Goal: Task Accomplishment & Management: Manage account settings

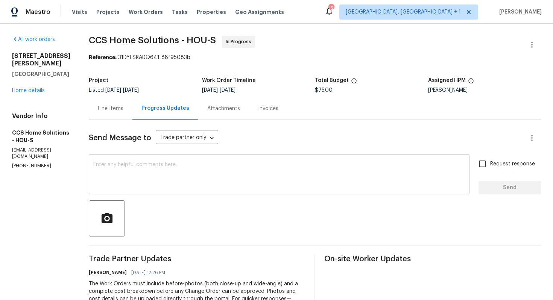
click at [161, 176] on textarea at bounding box center [279, 175] width 372 height 26
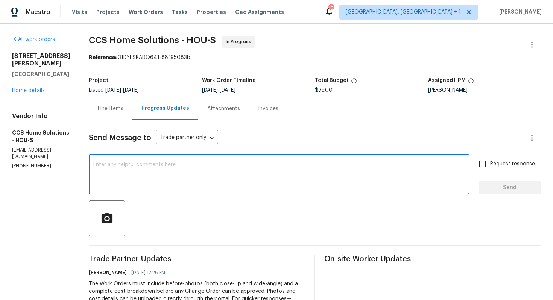
paste textarea "Hi team, could you please provide an update on the status of the work order? Th…"
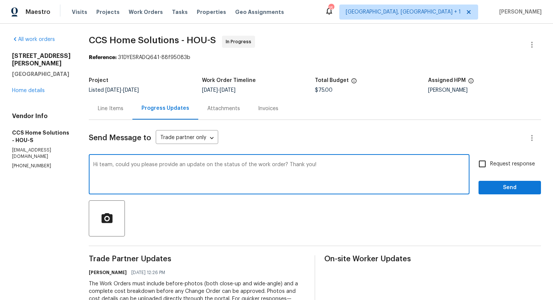
type textarea "Hi team, could you please provide an update on the status of the work order? Th…"
click at [487, 168] on input "Request response" at bounding box center [482, 164] width 16 height 16
checkbox input "true"
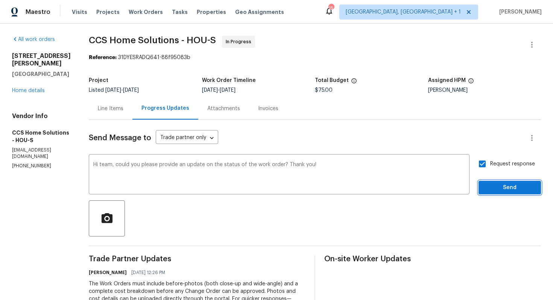
click at [495, 187] on span "Send" at bounding box center [509, 187] width 50 height 9
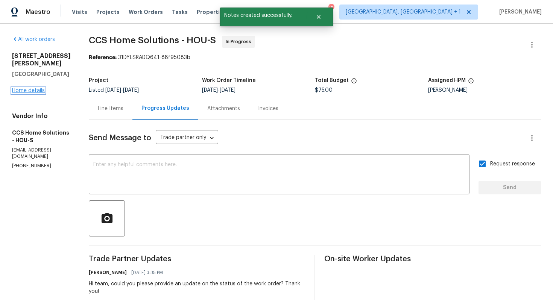
click at [29, 88] on link "Home details" at bounding box center [28, 90] width 33 height 5
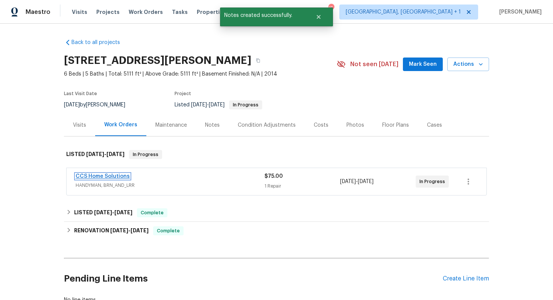
click at [110, 176] on link "CCS Home Solutions" at bounding box center [103, 176] width 54 height 5
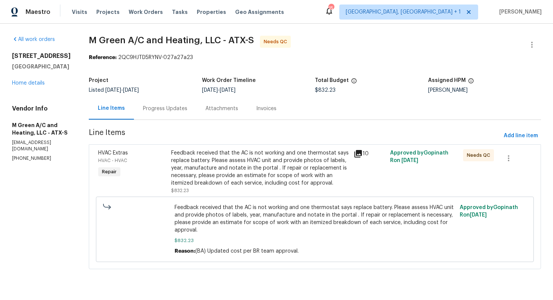
click at [184, 107] on div "Progress Updates" at bounding box center [165, 109] width 44 height 8
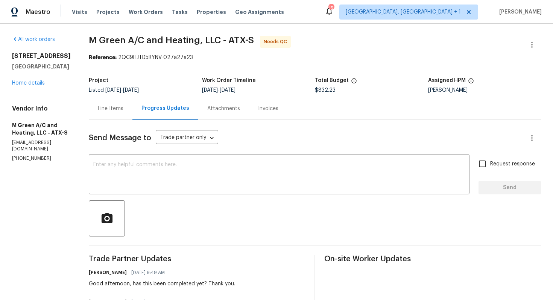
click at [123, 111] on div "Line Items" at bounding box center [111, 109] width 26 height 8
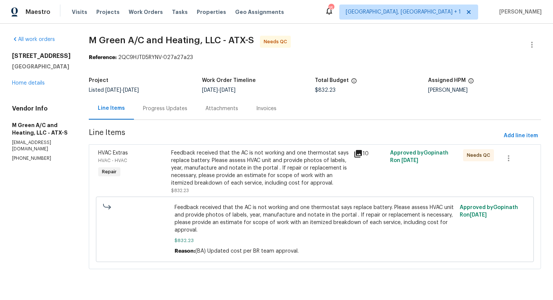
click at [239, 176] on div "Feedback received that the AC is not working and one thermostat says replace ba…" at bounding box center [260, 168] width 178 height 38
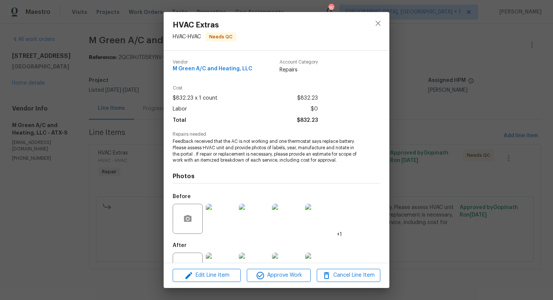
scroll to position [28, 0]
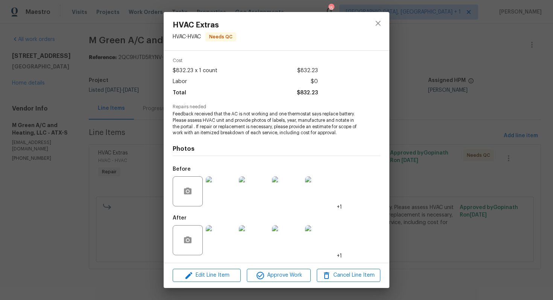
click at [220, 199] on img at bounding box center [221, 191] width 30 height 30
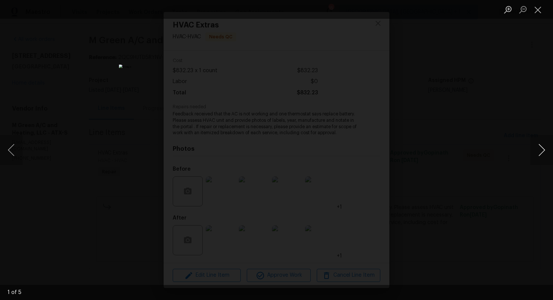
click at [539, 156] on button "Next image" at bounding box center [541, 150] width 23 height 30
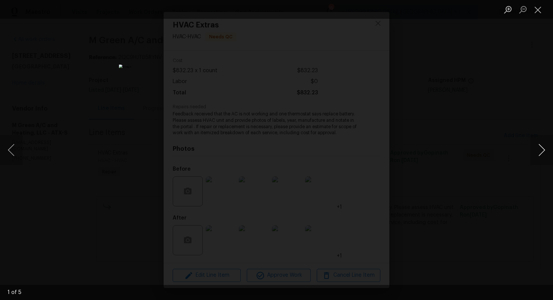
click at [539, 156] on button "Next image" at bounding box center [541, 150] width 23 height 30
click at [492, 165] on div "Lightbox" at bounding box center [276, 150] width 553 height 300
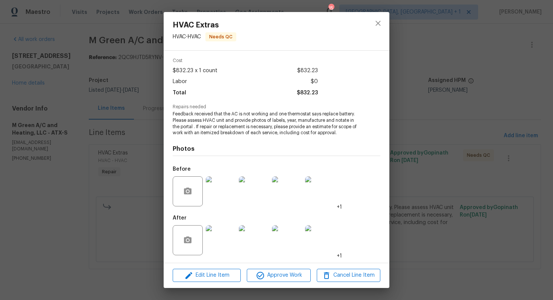
click at [225, 240] on img at bounding box center [221, 240] width 30 height 30
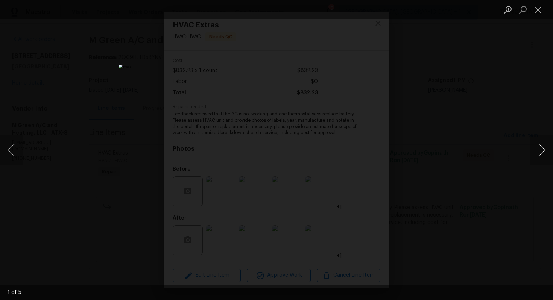
click at [539, 152] on button "Next image" at bounding box center [541, 150] width 23 height 30
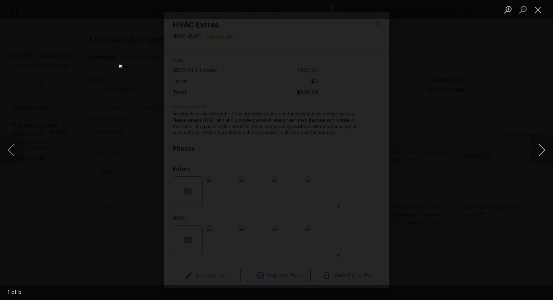
click at [539, 152] on button "Next image" at bounding box center [541, 150] width 23 height 30
click at [469, 160] on div "Lightbox" at bounding box center [276, 150] width 553 height 300
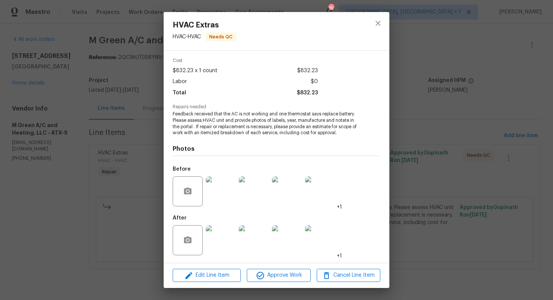
click at [439, 148] on div "HVAC Extras HVAC - HVAC Needs QC Vendor M Green A/C and Heating, LLC Account Ca…" at bounding box center [276, 150] width 553 height 300
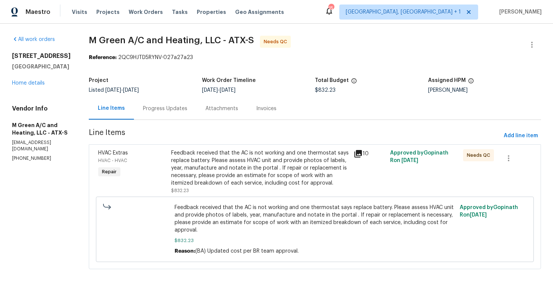
click at [181, 114] on div "Progress Updates" at bounding box center [165, 108] width 62 height 22
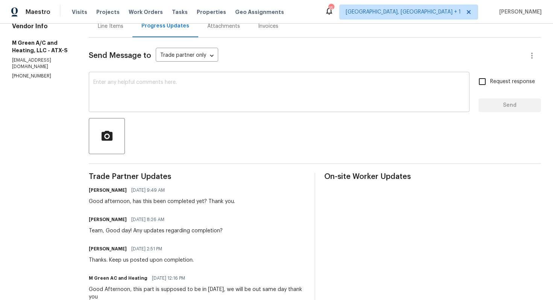
scroll to position [83, 0]
drag, startPoint x: 212, startPoint y: 202, endPoint x: 223, endPoint y: 201, distance: 11.3
click at [223, 202] on div "Good afternoon, has this been completed yet? Thank you." at bounding box center [162, 201] width 146 height 8
click at [218, 204] on div "Good afternoon, has this been completed yet? Thank you." at bounding box center [162, 201] width 146 height 8
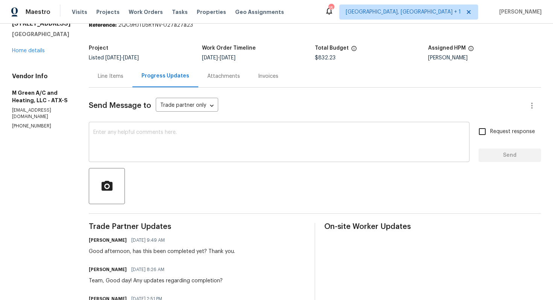
scroll to position [0, 0]
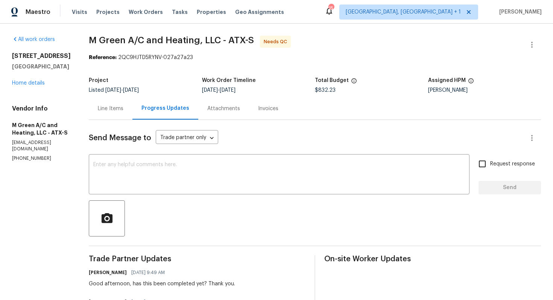
click at [123, 111] on div "Line Items" at bounding box center [111, 109] width 26 height 8
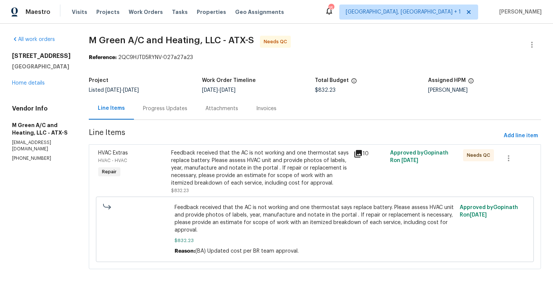
click at [242, 178] on div "Feedback received that the AC is not working and one thermostat says replace ba…" at bounding box center [260, 168] width 178 height 38
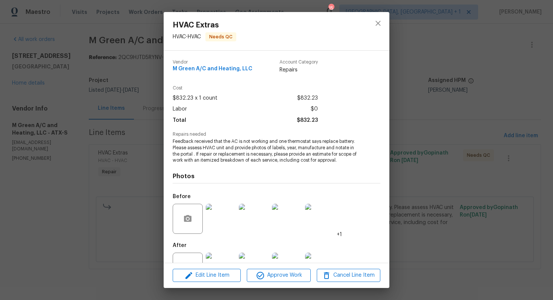
scroll to position [28, 0]
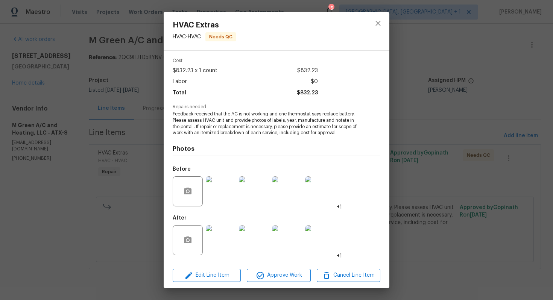
click at [225, 234] on img at bounding box center [221, 240] width 30 height 30
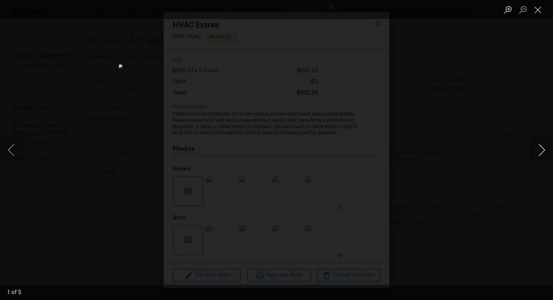
click at [539, 153] on button "Next image" at bounding box center [541, 150] width 23 height 30
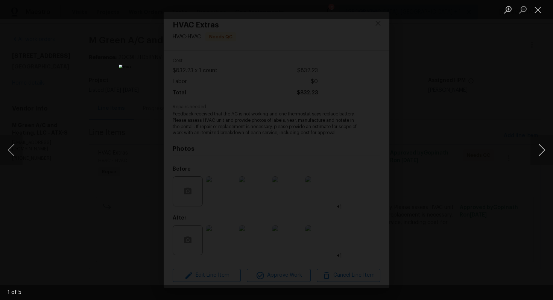
click at [539, 153] on button "Next image" at bounding box center [541, 150] width 23 height 30
click at [483, 154] on div "Lightbox" at bounding box center [276, 150] width 553 height 300
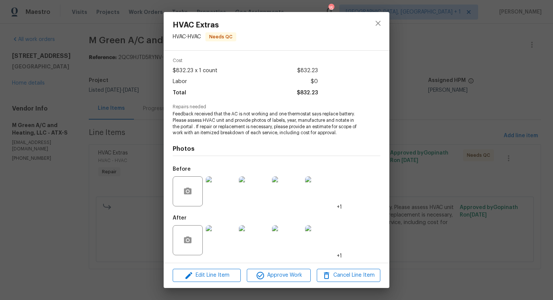
click at [483, 154] on div "HVAC Extras HVAC - HVAC Needs QC Vendor M Green A/C and Heating, LLC Account Ca…" at bounding box center [276, 150] width 553 height 300
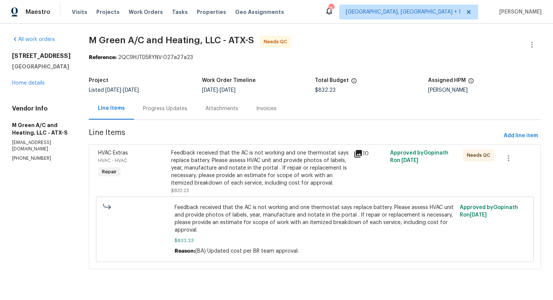
click at [183, 107] on div "Progress Updates" at bounding box center [165, 109] width 44 height 8
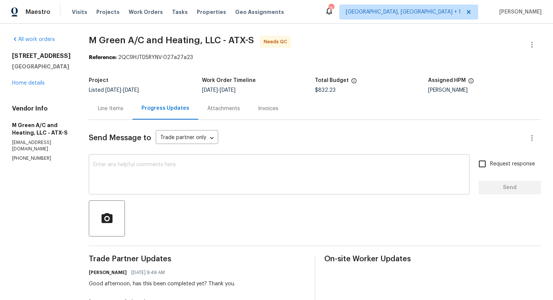
scroll to position [90, 0]
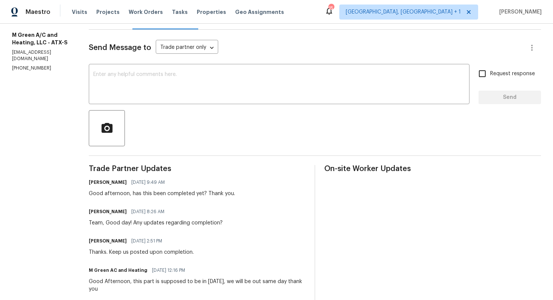
click at [118, 184] on h6 "Sheila Cooksey" at bounding box center [108, 183] width 38 height 8
copy h6 "Sheila"
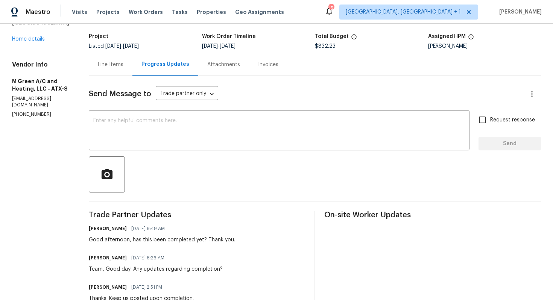
scroll to position [0, 0]
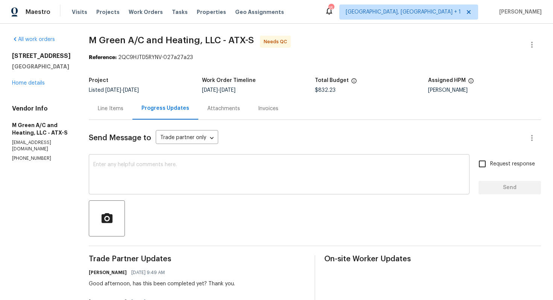
click at [214, 178] on textarea at bounding box center [279, 175] width 372 height 26
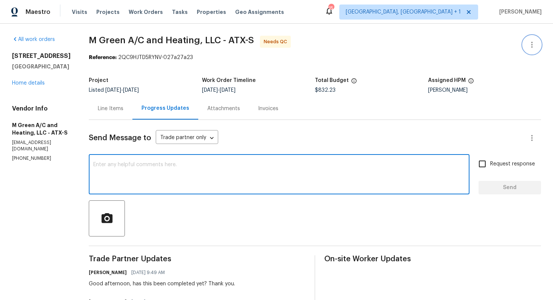
click at [534, 46] on icon "button" at bounding box center [531, 44] width 9 height 9
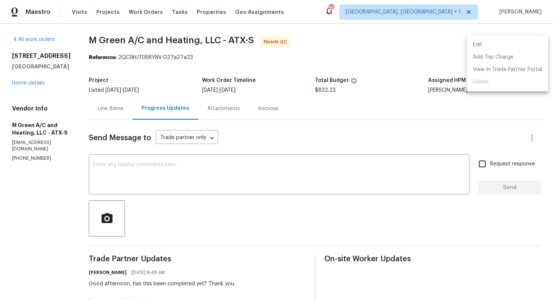
click at [477, 47] on li "Edit" at bounding box center [507, 45] width 81 height 12
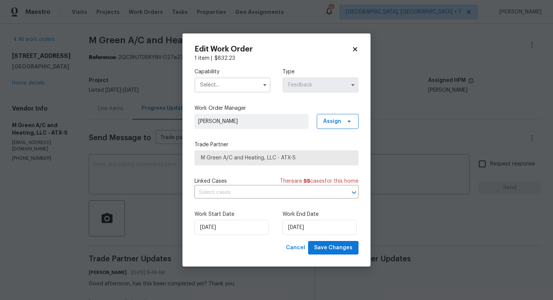
click at [248, 79] on input "text" at bounding box center [232, 84] width 76 height 15
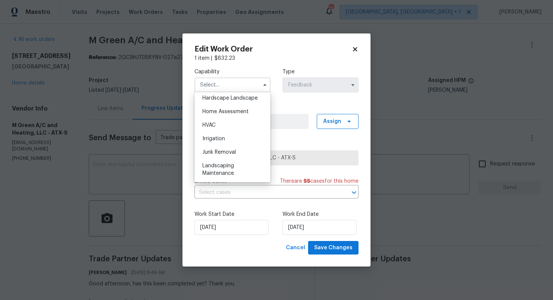
scroll to position [430, 0]
click at [217, 128] on div "HVAC" at bounding box center [232, 125] width 72 height 14
type input "HVAC"
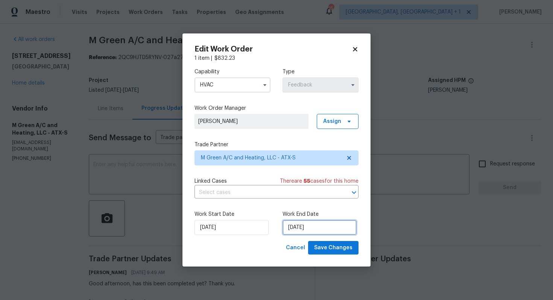
click at [312, 225] on input "21/09/2025" at bounding box center [319, 227] width 74 height 15
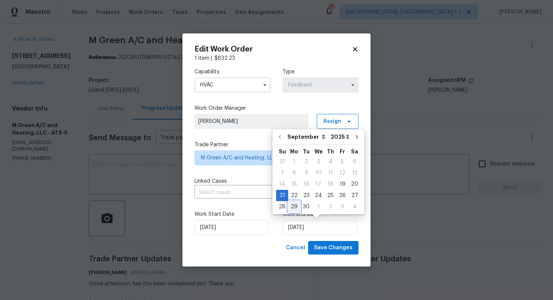
click at [293, 206] on div "29" at bounding box center [294, 207] width 12 height 11
type input "29/09/2025"
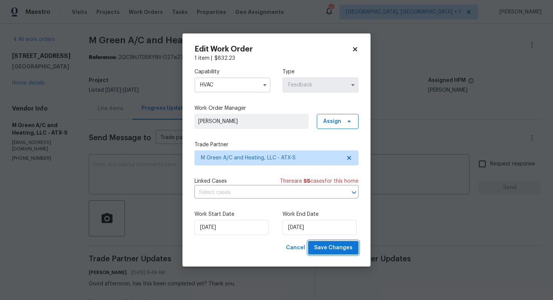
click at [325, 249] on span "Save Changes" at bounding box center [333, 247] width 38 height 9
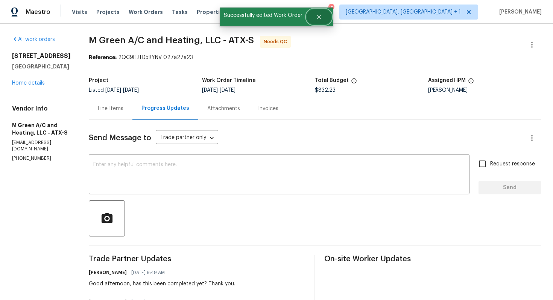
click at [319, 14] on button "Close" at bounding box center [319, 16] width 25 height 15
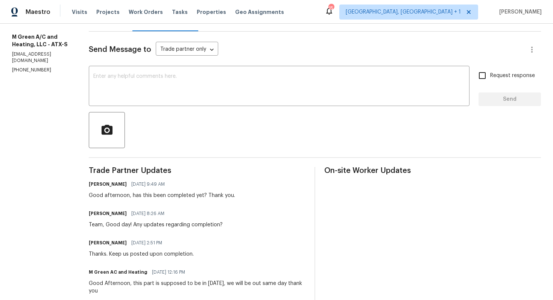
scroll to position [0, 0]
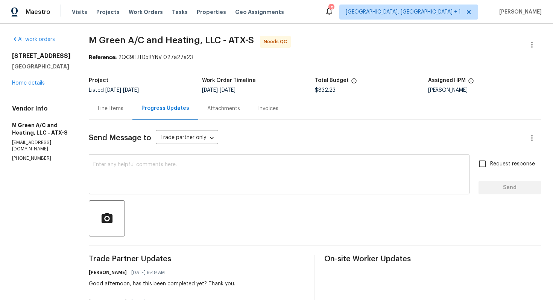
click at [189, 182] on textarea at bounding box center [279, 175] width 372 height 26
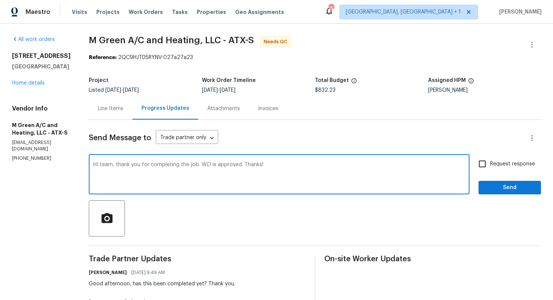
click at [117, 164] on textarea "HI team, thank you for completing the job. WO is approved. Thanks!" at bounding box center [279, 175] width 372 height 26
type textarea "Hi team, thank you for completing the job. WO is approved. Thanks!"
click at [507, 189] on span "Send" at bounding box center [509, 187] width 50 height 9
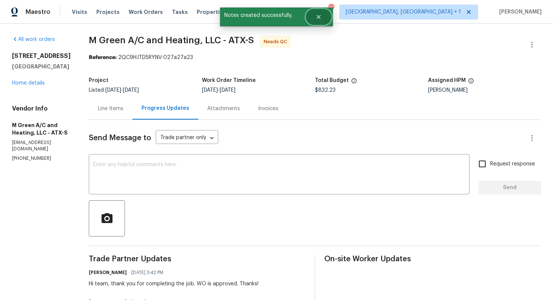
click at [315, 14] on button "Close" at bounding box center [318, 16] width 25 height 15
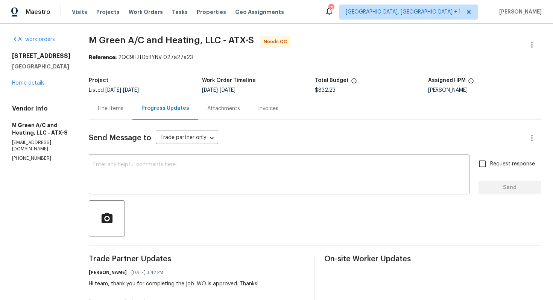
click at [117, 113] on div "Line Items" at bounding box center [111, 108] width 44 height 22
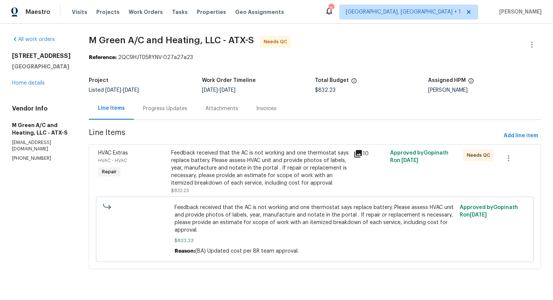
click at [252, 170] on div "Feedback received that the AC is not working and one thermostat says replace ba…" at bounding box center [260, 168] width 178 height 38
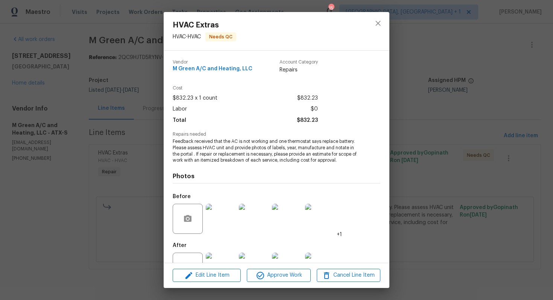
scroll to position [28, 0]
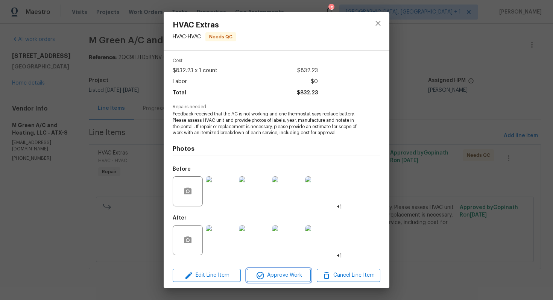
click at [282, 276] on span "Approve Work" at bounding box center [278, 275] width 59 height 9
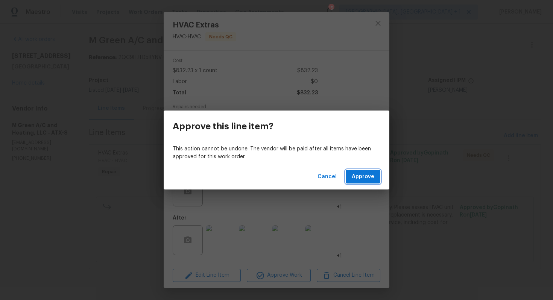
click at [367, 172] on button "Approve" at bounding box center [363, 177] width 35 height 14
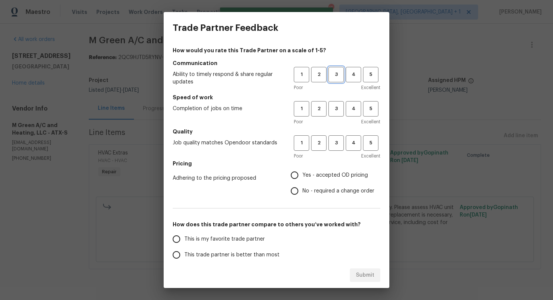
click at [340, 76] on span "3" at bounding box center [336, 74] width 14 height 9
click at [336, 103] on button "3" at bounding box center [335, 108] width 15 height 15
click at [335, 140] on span "3" at bounding box center [336, 143] width 14 height 9
click at [298, 190] on input "No - required a change order" at bounding box center [295, 191] width 16 height 16
radio input "true"
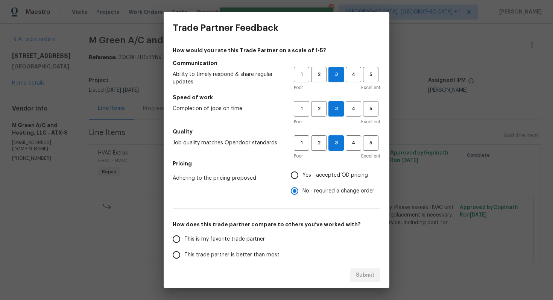
click at [240, 253] on span "This trade partner is better than most" at bounding box center [231, 255] width 95 height 8
click at [184, 253] on input "This trade partner is better than most" at bounding box center [177, 255] width 16 height 16
click at [365, 274] on span "Submit" at bounding box center [365, 275] width 18 height 9
radio input "true"
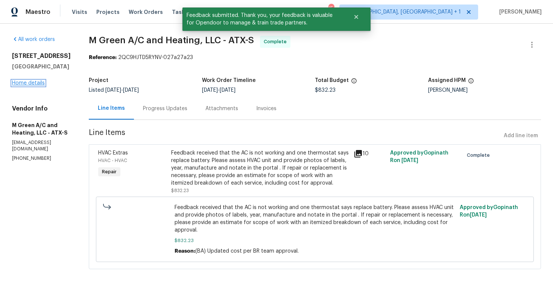
click at [31, 81] on link "Home details" at bounding box center [28, 82] width 33 height 5
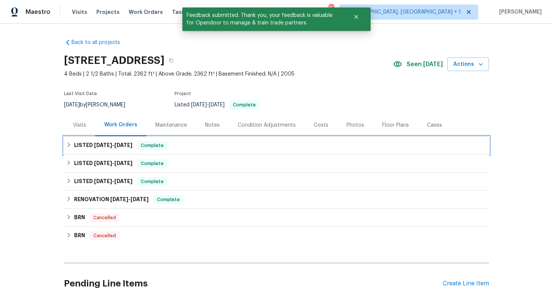
click at [105, 146] on span "9/19/25" at bounding box center [103, 145] width 18 height 5
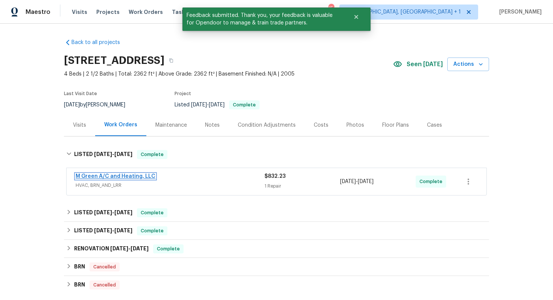
click at [94, 179] on link "M Green A/C and Heating, LLC" at bounding box center [116, 176] width 80 height 5
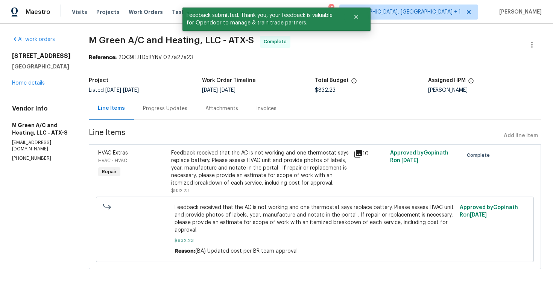
click at [185, 108] on div "Progress Updates" at bounding box center [165, 109] width 44 height 8
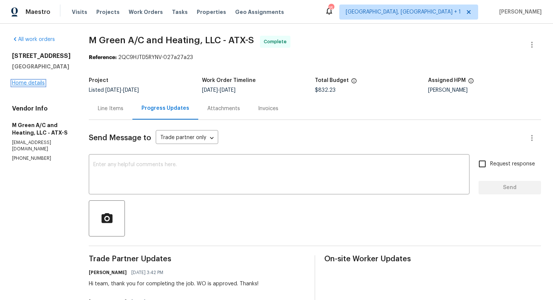
click at [39, 84] on link "Home details" at bounding box center [28, 82] width 33 height 5
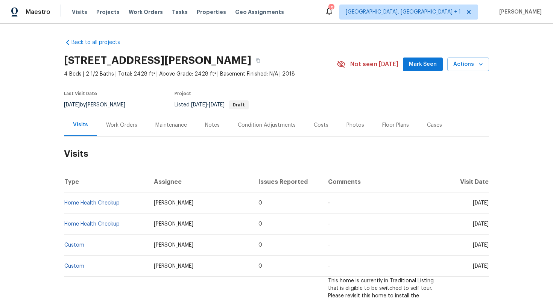
click at [125, 124] on div "Work Orders" at bounding box center [121, 125] width 31 height 8
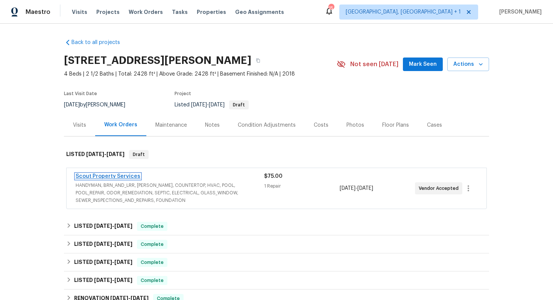
click at [103, 177] on link "Scout Property Services" at bounding box center [108, 176] width 65 height 5
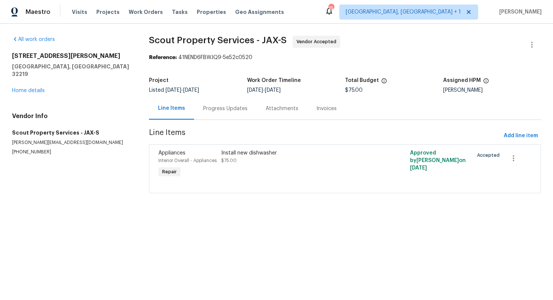
click at [220, 111] on div "Progress Updates" at bounding box center [225, 109] width 44 height 8
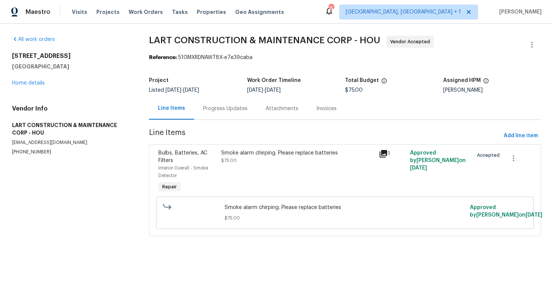
click at [213, 106] on div "Progress Updates" at bounding box center [225, 109] width 44 height 8
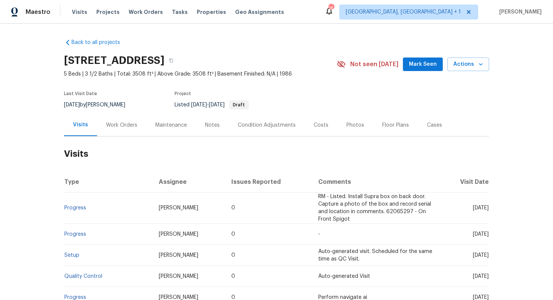
click at [110, 130] on div "Work Orders" at bounding box center [121, 125] width 49 height 22
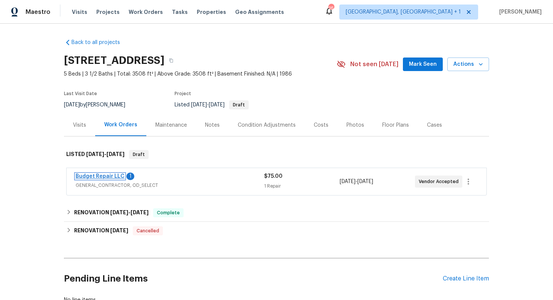
click at [101, 176] on link "Budget Repair LLC" at bounding box center [100, 176] width 49 height 5
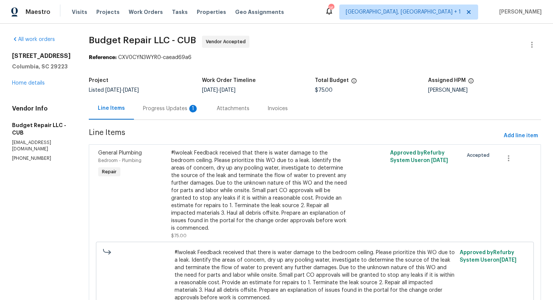
click at [161, 111] on div "Progress Updates 1" at bounding box center [171, 109] width 56 height 8
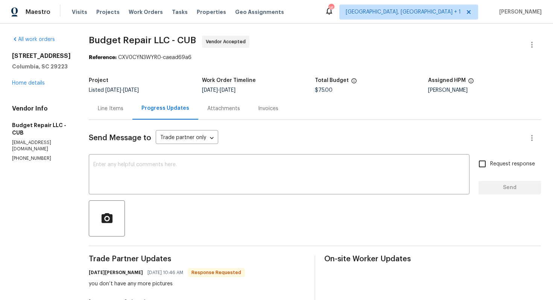
click at [114, 107] on div "Line Items" at bounding box center [111, 109] width 26 height 8
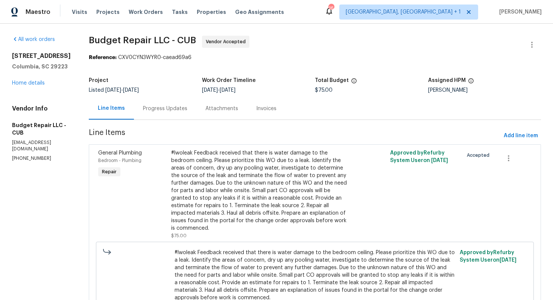
click at [162, 93] on div "Project Listed 9/26/2025 - 10/1/2025 Work Order Timeline 9/29/2025 - 10/1/2025 …" at bounding box center [315, 85] width 452 height 24
click at [172, 107] on div "Progress Updates" at bounding box center [165, 109] width 44 height 8
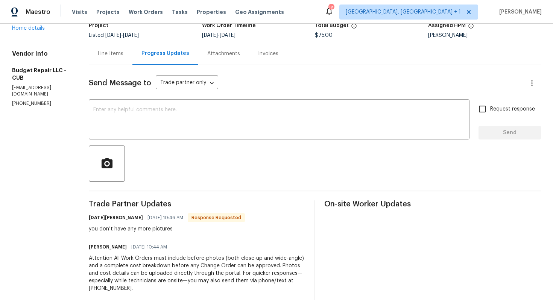
scroll to position [62, 0]
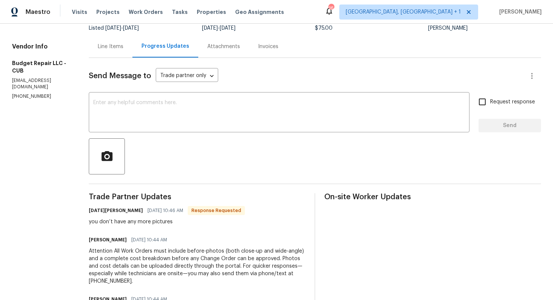
click at [98, 214] on h6 "Toussaint Snowden" at bounding box center [116, 211] width 54 height 8
copy h6 "Toussaint"
click at [171, 111] on textarea at bounding box center [279, 113] width 372 height 26
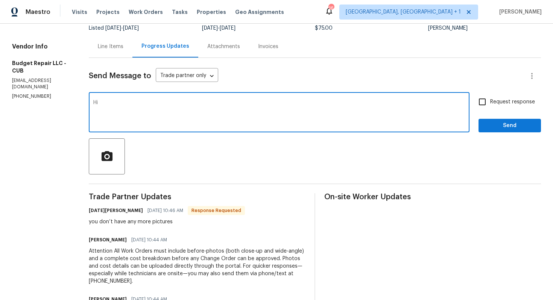
paste textarea "Toussaint"
click at [323, 103] on textarea "Hi Toussaint, we do not have photos. Kindly visit the property and inspect and …" at bounding box center [279, 113] width 372 height 26
paste textarea "n’t have any photos available. Could you please visit the property, inspect the…"
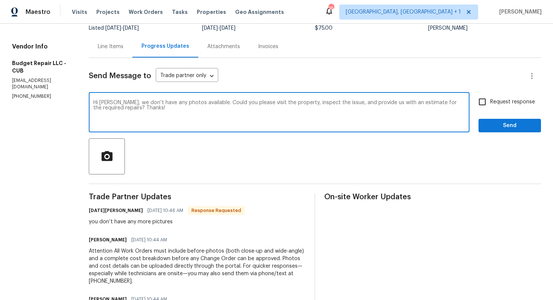
type textarea "Hi Toussaint, we don’t have any photos available. Could you please visit the pr…"
click at [496, 100] on span "Request response" at bounding box center [512, 102] width 45 height 8
click at [490, 100] on input "Request response" at bounding box center [482, 102] width 16 height 16
checkbox input "true"
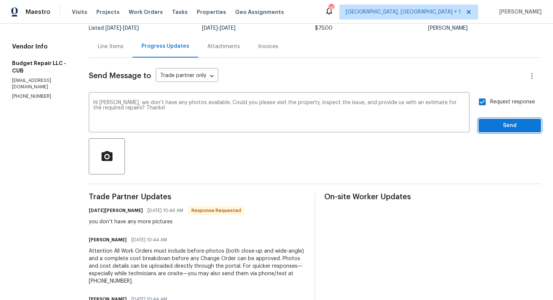
click at [491, 130] on span "Send" at bounding box center [509, 125] width 50 height 9
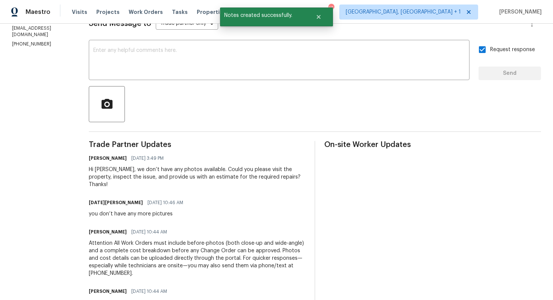
scroll to position [118, 0]
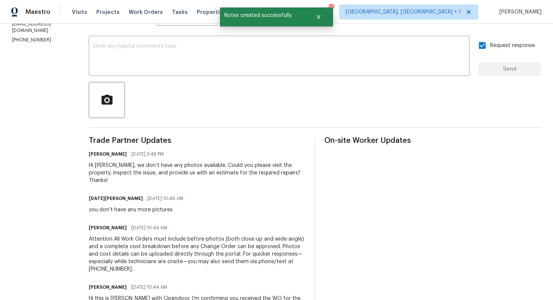
click at [118, 206] on div "you don’t have any more pictures" at bounding box center [138, 210] width 99 height 8
copy div "you don’t have any more pictures"
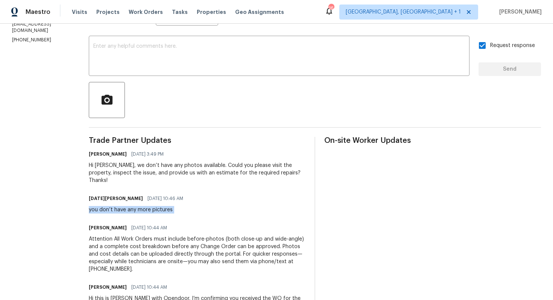
click at [231, 87] on div at bounding box center [315, 100] width 452 height 36
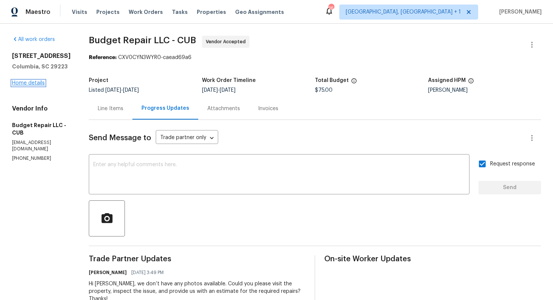
click at [32, 86] on link "Home details" at bounding box center [28, 82] width 33 height 5
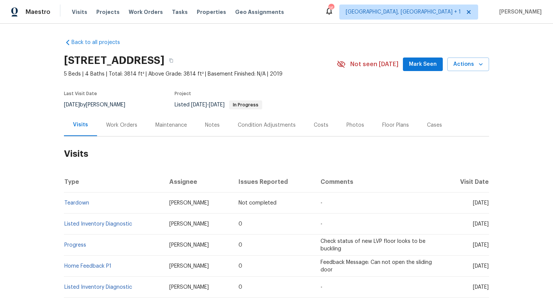
click at [124, 123] on div "Work Orders" at bounding box center [121, 125] width 31 height 8
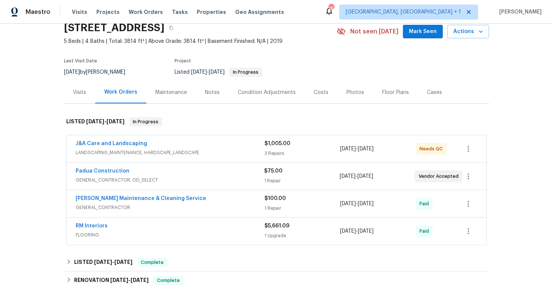
scroll to position [36, 0]
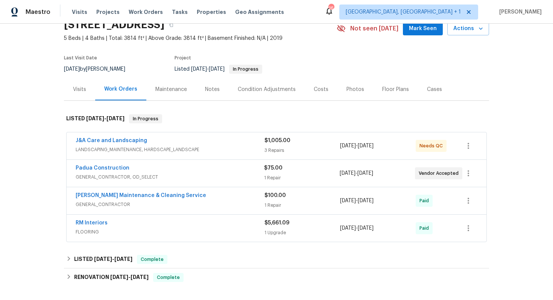
click at [181, 139] on div "J&A Care and Landscaping" at bounding box center [170, 141] width 189 height 9
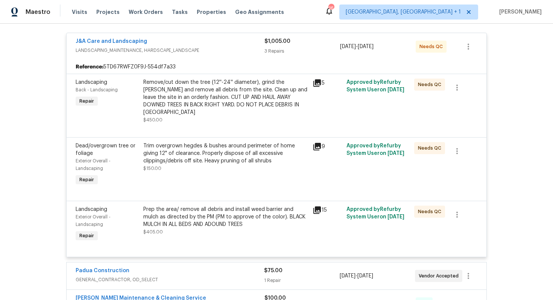
scroll to position [131, 0]
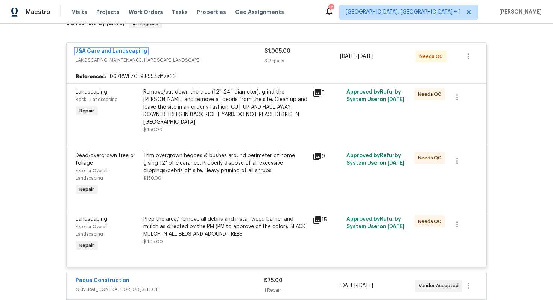
click at [126, 52] on link "J&A Care and Landscaping" at bounding box center [111, 51] width 71 height 5
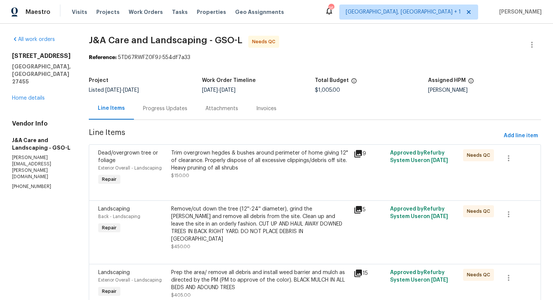
click at [171, 111] on div "Progress Updates" at bounding box center [165, 109] width 44 height 8
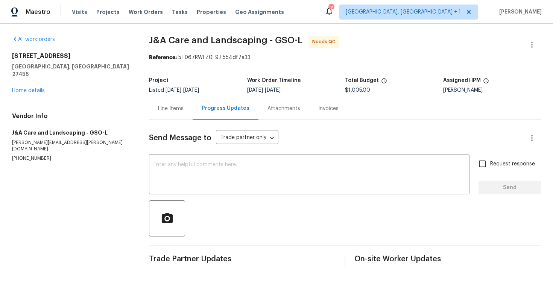
click at [170, 104] on div "Line Items" at bounding box center [171, 108] width 44 height 22
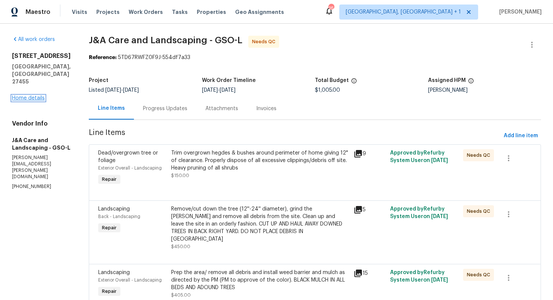
click at [33, 96] on link "Home details" at bounding box center [28, 98] width 33 height 5
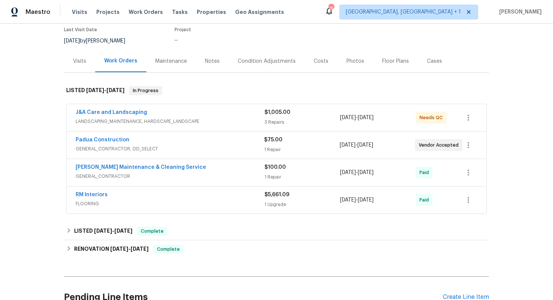
scroll to position [65, 0]
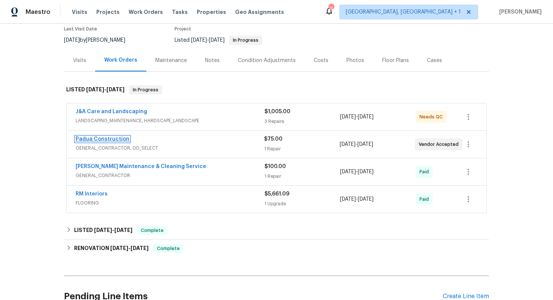
click at [117, 140] on link "Padua Construction" at bounding box center [103, 139] width 54 height 5
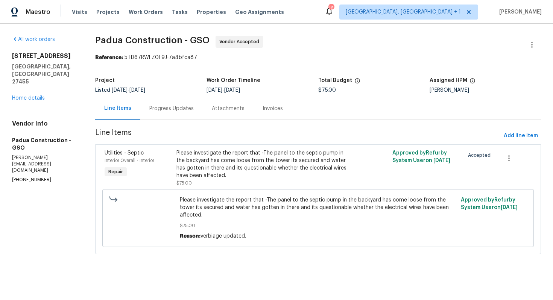
click at [170, 109] on div "Progress Updates" at bounding box center [171, 109] width 44 height 8
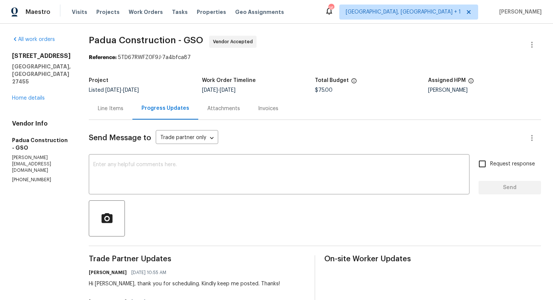
click at [105, 108] on div "Line Items" at bounding box center [111, 109] width 26 height 8
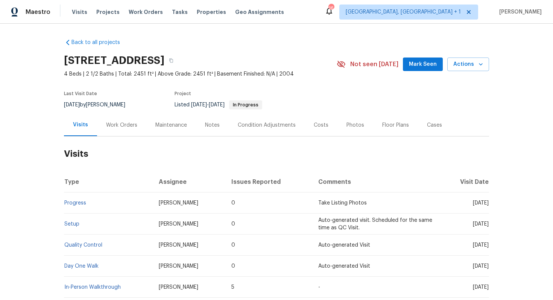
click at [110, 128] on div "Work Orders" at bounding box center [121, 125] width 31 height 8
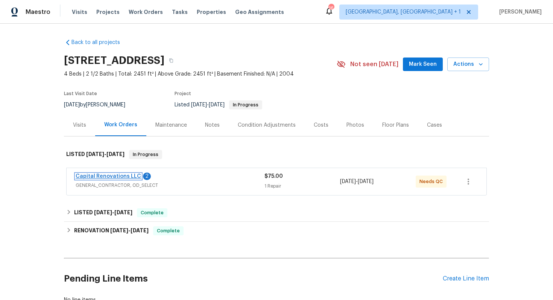
click at [96, 176] on link "Capital Renovations LLC" at bounding box center [108, 176] width 65 height 5
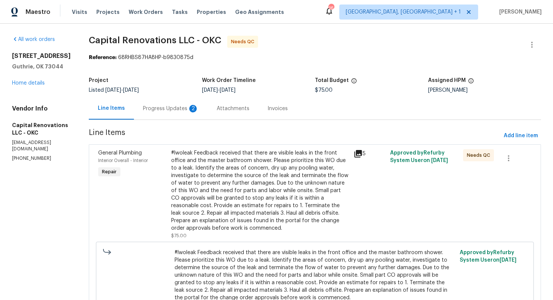
scroll to position [58, 0]
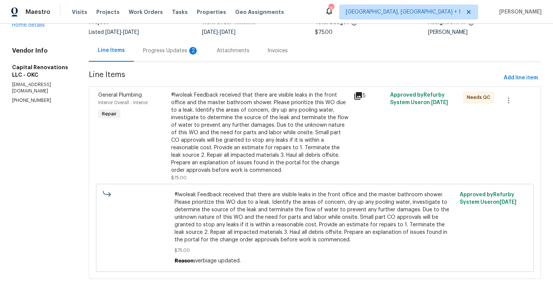
click at [180, 50] on div "Progress Updates 2" at bounding box center [171, 51] width 56 height 8
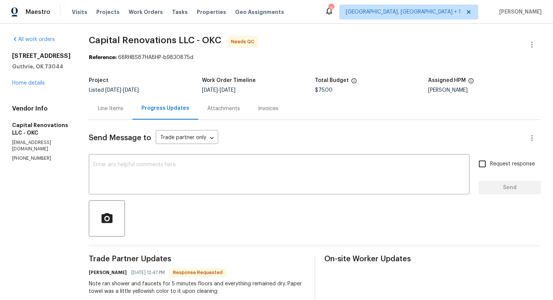
click at [120, 110] on div "Line Items" at bounding box center [111, 109] width 26 height 8
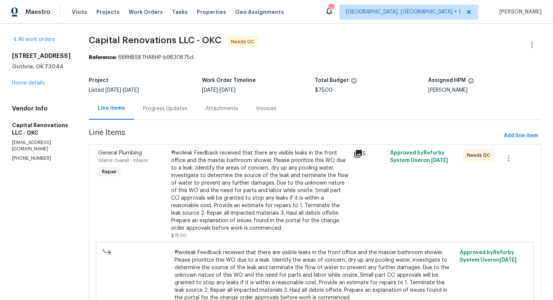
click at [170, 109] on div "Progress Updates" at bounding box center [165, 109] width 44 height 8
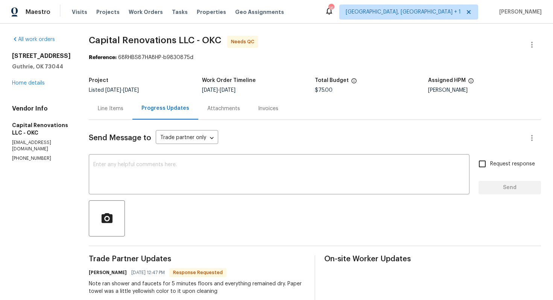
click at [124, 117] on div "Line Items" at bounding box center [111, 108] width 44 height 22
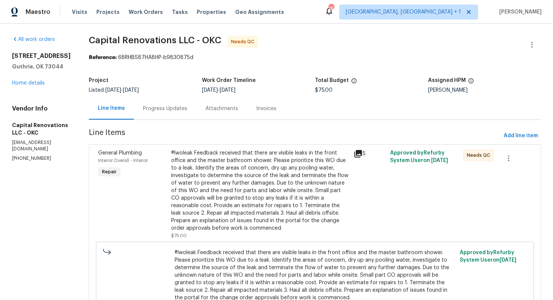
click at [267, 176] on div "#lwoleak Feedback received that there are visible leaks in the front office and…" at bounding box center [260, 190] width 178 height 83
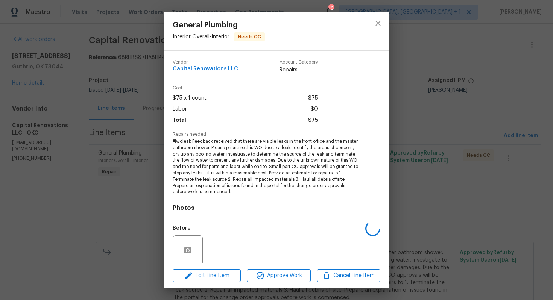
scroll to position [59, 0]
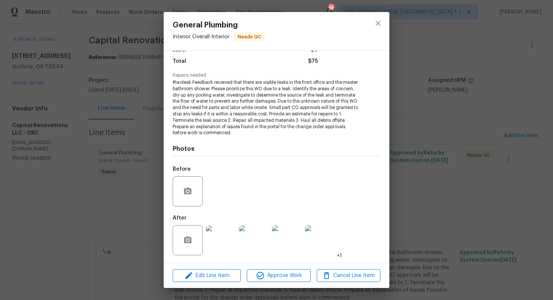
click at [222, 239] on img at bounding box center [221, 240] width 30 height 30
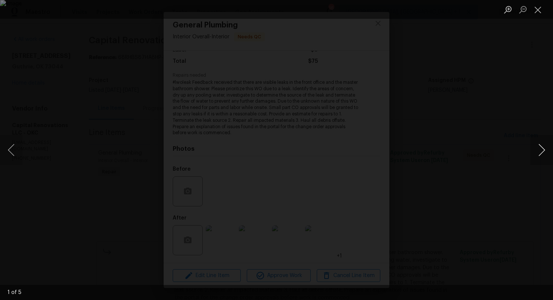
click at [541, 151] on button "Next image" at bounding box center [541, 150] width 23 height 30
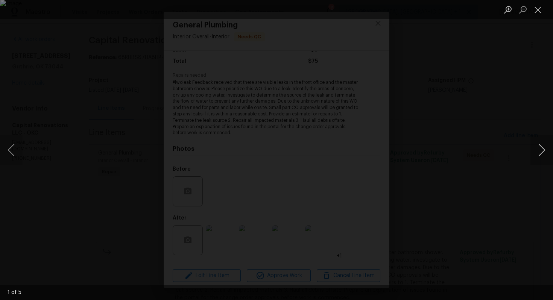
click at [541, 151] on button "Next image" at bounding box center [541, 150] width 23 height 30
click at [499, 146] on div "Lightbox" at bounding box center [276, 150] width 553 height 300
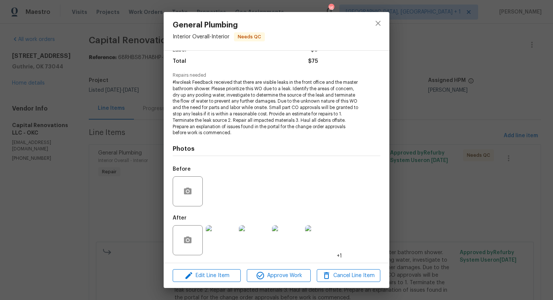
click at [453, 146] on div "General Plumbing Interior Overall - Interior Needs QC Vendor Capital Renovation…" at bounding box center [276, 150] width 553 height 300
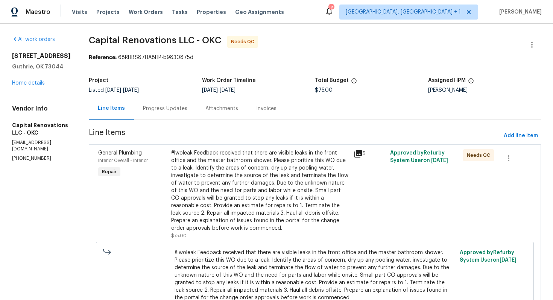
click at [167, 111] on div "Progress Updates" at bounding box center [165, 109] width 44 height 8
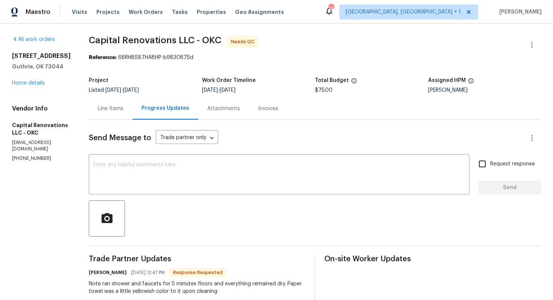
click at [167, 111] on div "Progress Updates" at bounding box center [165, 109] width 48 height 8
click at [538, 41] on button "button" at bounding box center [532, 45] width 18 height 18
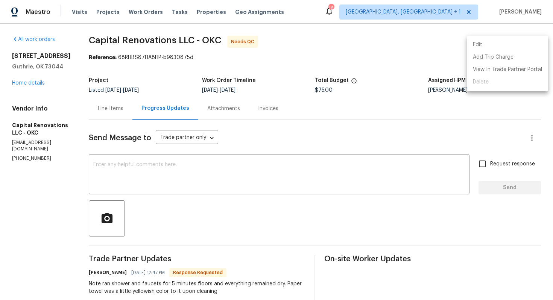
click at [485, 48] on li "Edit" at bounding box center [507, 45] width 81 height 12
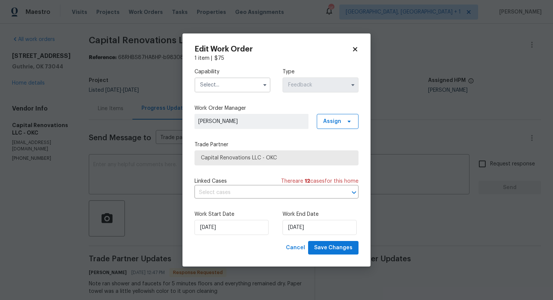
click at [233, 90] on input "text" at bounding box center [232, 84] width 76 height 15
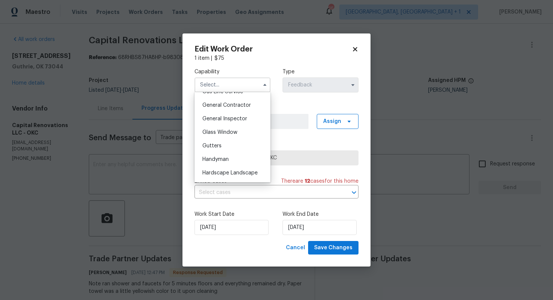
scroll to position [357, 0]
click at [227, 156] on span "Handyman" at bounding box center [215, 157] width 26 height 5
type input "Handyman"
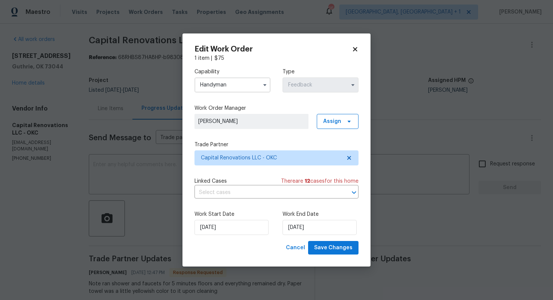
click at [262, 223] on div "26/09/2025" at bounding box center [232, 227] width 76 height 15
click at [251, 226] on input "26/09/2025" at bounding box center [231, 227] width 74 height 15
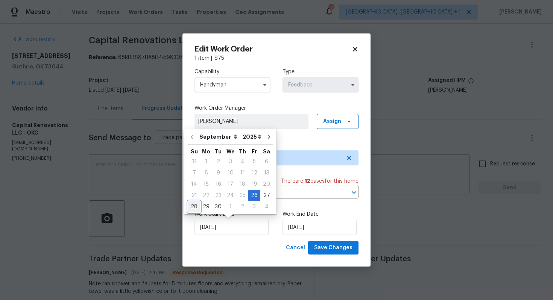
click at [196, 206] on div "28" at bounding box center [194, 207] width 12 height 11
type input "28/09/2025"
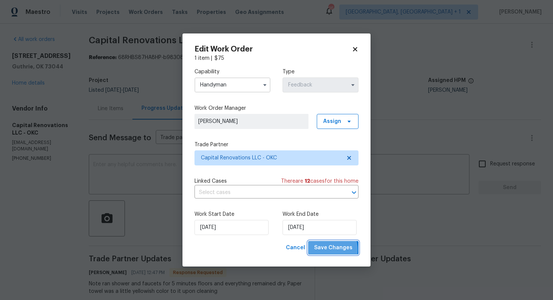
click at [329, 250] on span "Save Changes" at bounding box center [333, 247] width 38 height 9
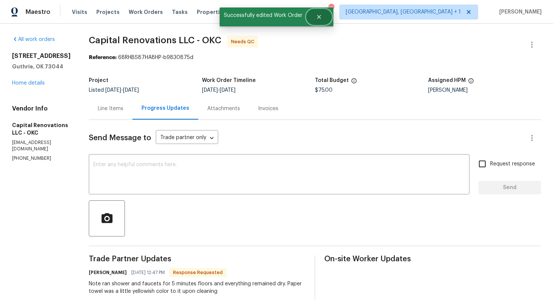
click at [320, 24] on button "Close" at bounding box center [319, 16] width 25 height 15
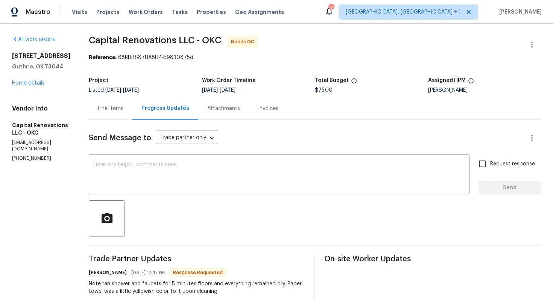
click at [106, 275] on h6 "Jason Parker" at bounding box center [108, 273] width 38 height 8
copy h6 "Jason"
click at [199, 180] on textarea at bounding box center [279, 175] width 372 height 26
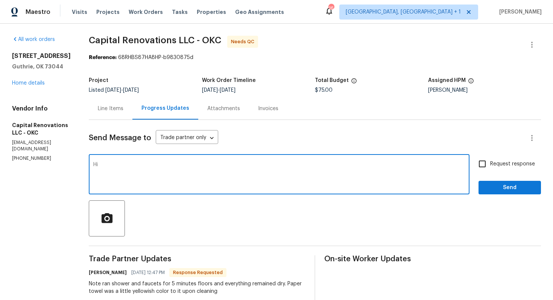
paste textarea "Jason"
type textarea "Hi Jason, thank you for the confirmation. WO is approved. Thanks!!"
click at [496, 188] on span "Send" at bounding box center [509, 187] width 50 height 9
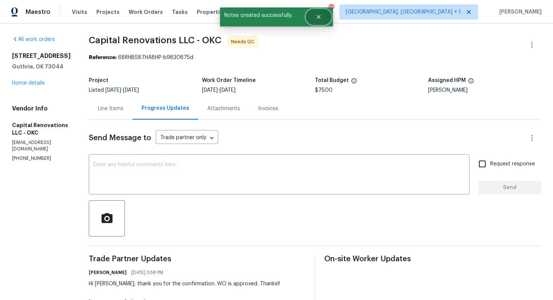
click at [320, 18] on icon "Close" at bounding box center [319, 17] width 4 height 4
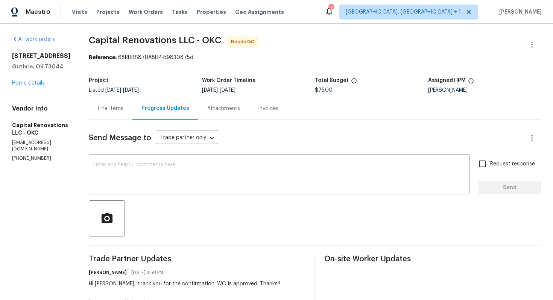
click at [123, 107] on div "Line Items" at bounding box center [111, 109] width 26 height 8
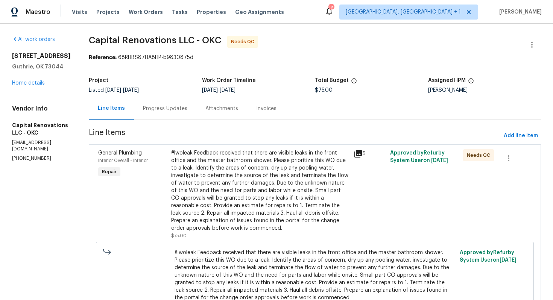
click at [276, 156] on div "#lwoleak Feedback received that there are visible leaks in the front office and…" at bounding box center [260, 190] width 178 height 83
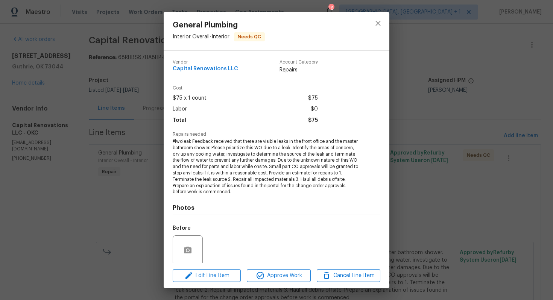
scroll to position [59, 0]
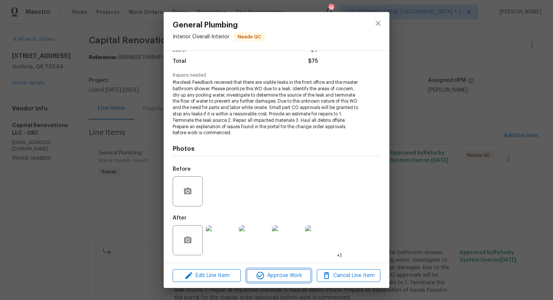
click at [266, 274] on span "Approve Work" at bounding box center [278, 275] width 59 height 9
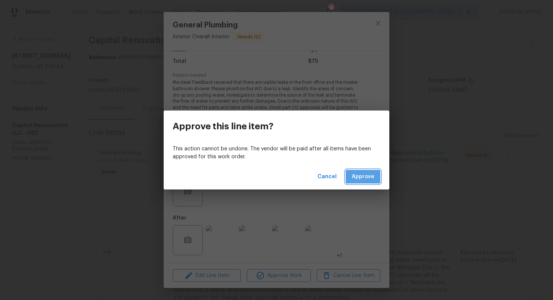
click at [360, 175] on span "Approve" at bounding box center [363, 176] width 23 height 9
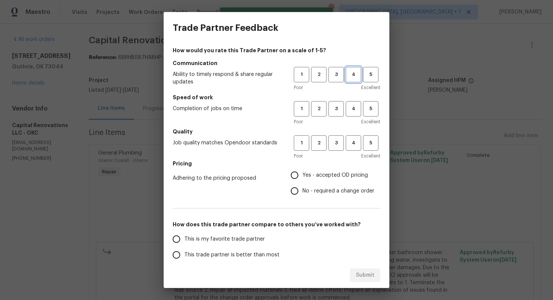
click at [354, 75] on span "4" at bounding box center [353, 74] width 14 height 9
click at [353, 105] on span "4" at bounding box center [353, 109] width 14 height 9
click at [354, 141] on span "4" at bounding box center [353, 143] width 14 height 9
click at [308, 180] on label "Yes - accepted OD pricing" at bounding box center [331, 175] width 88 height 16
click at [302, 180] on input "Yes - accepted OD pricing" at bounding box center [295, 175] width 16 height 16
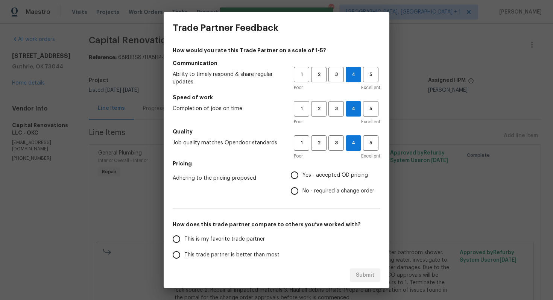
radio input "true"
click at [247, 256] on span "This trade partner is better than most" at bounding box center [231, 255] width 95 height 8
click at [184, 256] on input "This trade partner is better than most" at bounding box center [177, 255] width 16 height 16
click at [363, 277] on span "Submit" at bounding box center [365, 275] width 18 height 9
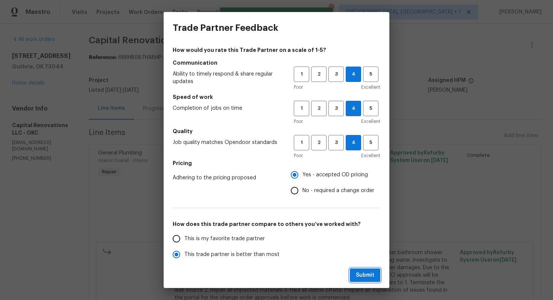
radio input "true"
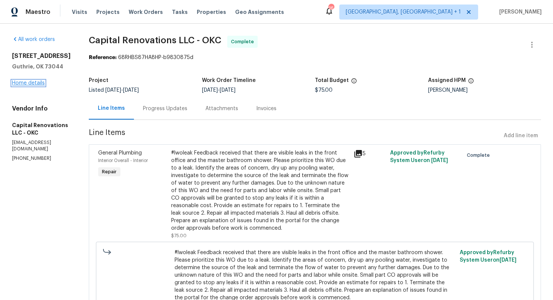
click at [28, 84] on link "Home details" at bounding box center [28, 82] width 33 height 5
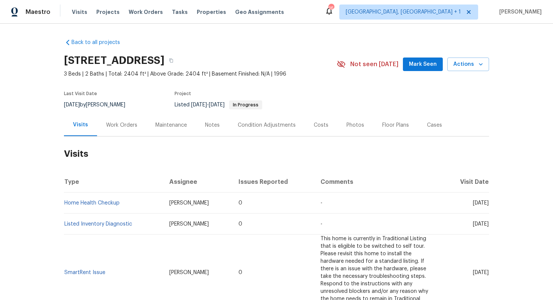
click at [117, 126] on div "Work Orders" at bounding box center [121, 125] width 31 height 8
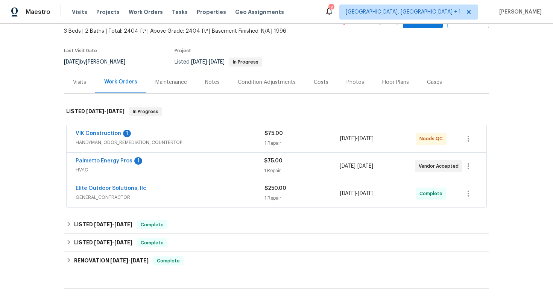
scroll to position [63, 0]
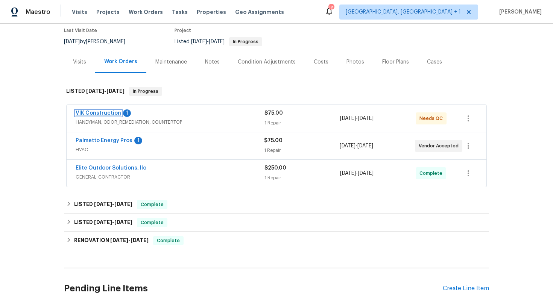
click at [100, 114] on link "VIK Construction" at bounding box center [99, 113] width 46 height 5
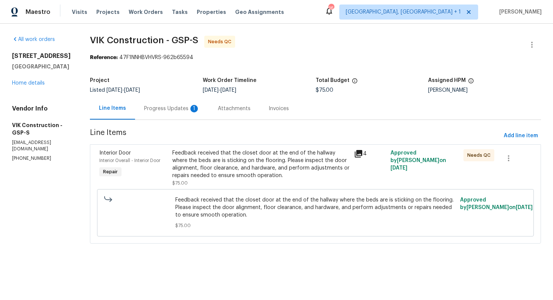
click at [225, 172] on div "Feedback received that the closet door at the end of the hallway where the beds…" at bounding box center [261, 164] width 178 height 30
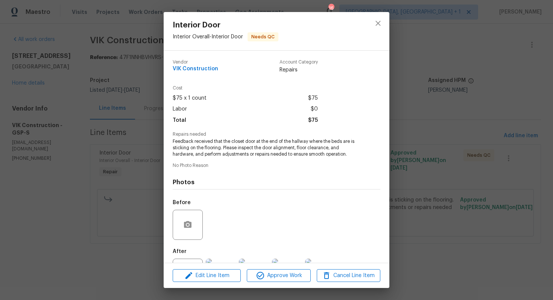
scroll to position [33, 0]
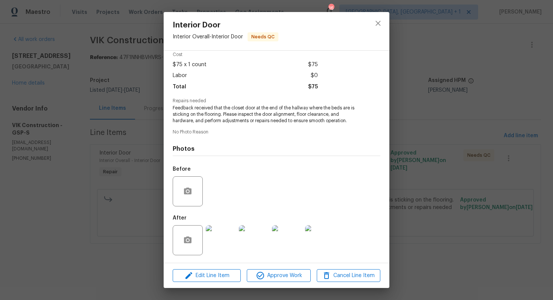
click at [219, 246] on img at bounding box center [221, 240] width 30 height 30
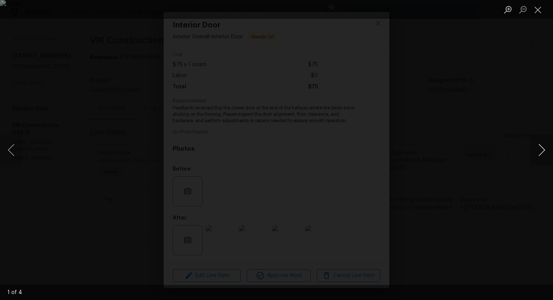
click at [541, 152] on button "Next image" at bounding box center [541, 150] width 23 height 30
click at [13, 152] on button "Previous image" at bounding box center [11, 150] width 23 height 30
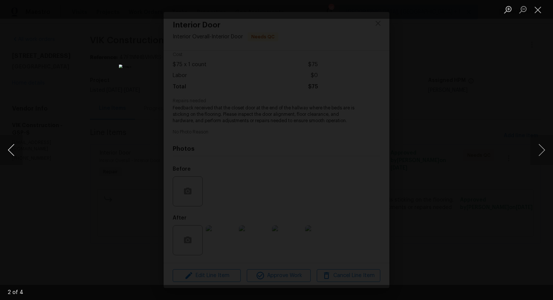
click at [13, 152] on button "Previous image" at bounding box center [11, 150] width 23 height 30
click at [43, 149] on div "Lightbox" at bounding box center [276, 150] width 553 height 300
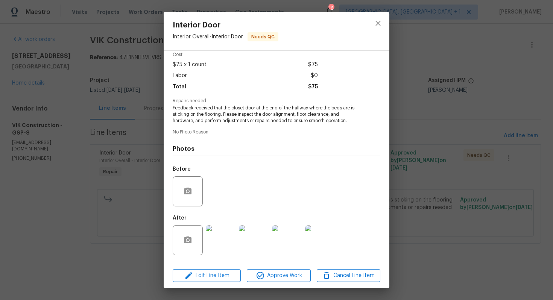
click at [229, 246] on img at bounding box center [221, 240] width 30 height 30
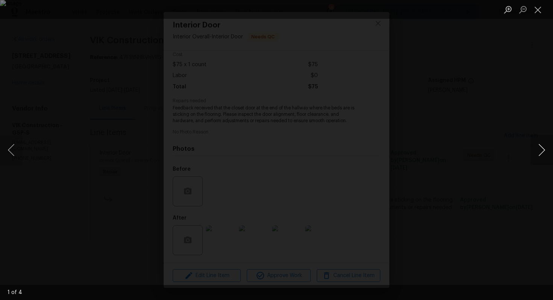
click at [539, 150] on button "Next image" at bounding box center [541, 150] width 23 height 30
click at [540, 156] on button "Next image" at bounding box center [541, 150] width 23 height 30
click at [540, 152] on button "Next image" at bounding box center [541, 150] width 23 height 30
click at [495, 137] on div "Lightbox" at bounding box center [276, 150] width 553 height 300
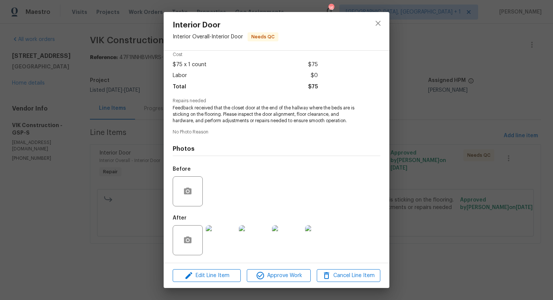
click at [419, 144] on div "Interior Door Interior Overall - Interior Door Needs QC Vendor VIK Construction…" at bounding box center [276, 150] width 553 height 300
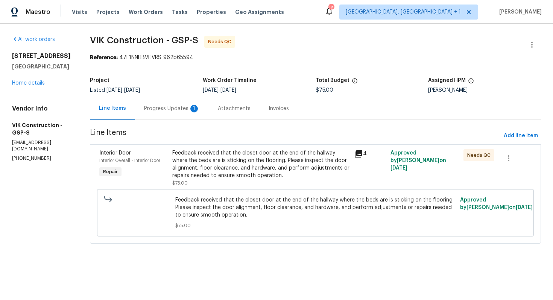
click at [199, 109] on div "Progress Updates 1" at bounding box center [172, 109] width 56 height 8
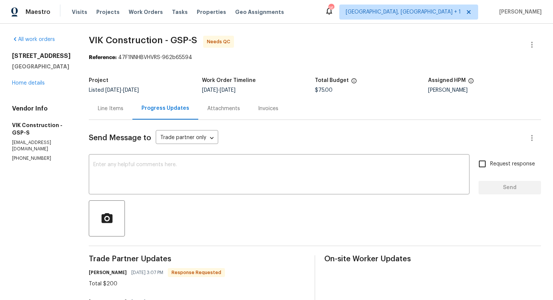
click at [123, 106] on div "Line Items" at bounding box center [111, 109] width 26 height 8
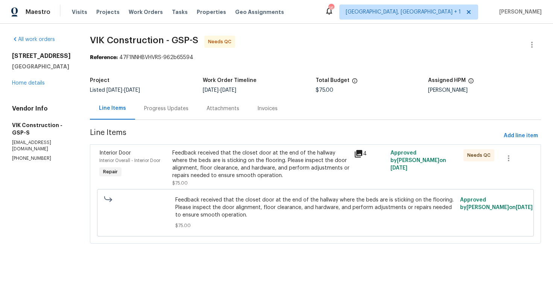
click at [234, 157] on div "Feedback received that the closet door at the end of the hallway where the beds…" at bounding box center [261, 164] width 178 height 30
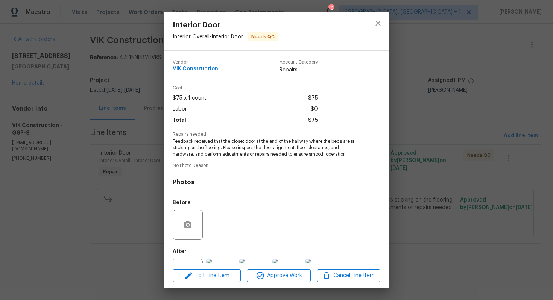
scroll to position [33, 0]
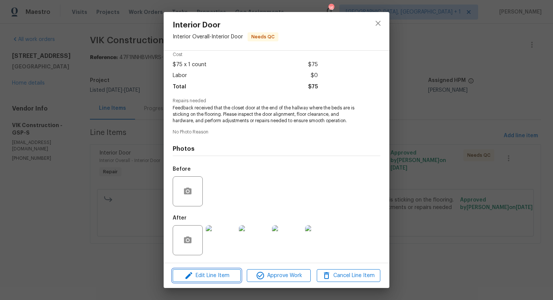
click at [192, 272] on icon "button" at bounding box center [188, 275] width 9 height 9
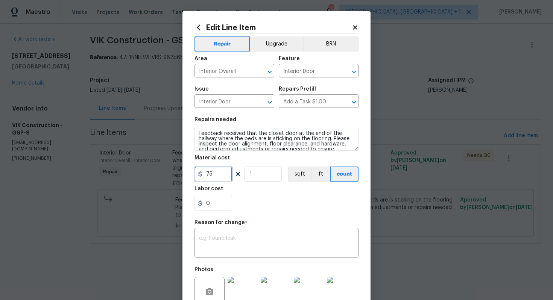
click at [223, 169] on input "75" at bounding box center [213, 174] width 38 height 15
type input "200"
click at [248, 235] on div "x ​" at bounding box center [276, 244] width 164 height 28
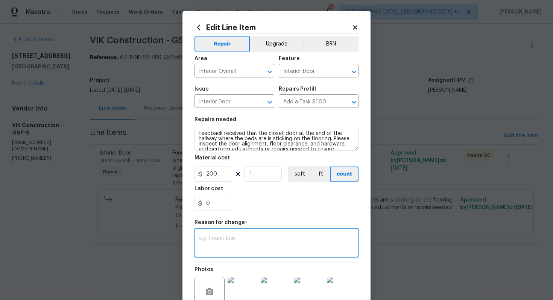
click at [248, 243] on textarea at bounding box center [276, 244] width 155 height 16
paste textarea "(AM) Updated per vendor’s final cost."
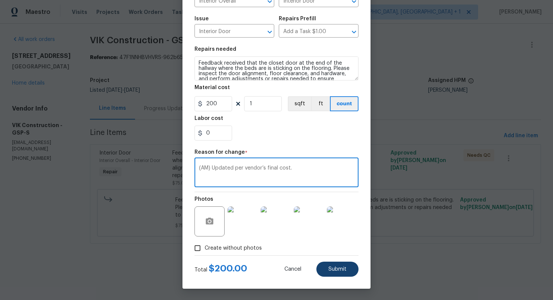
type textarea "(AM) Updated per vendor’s final cost."
click at [342, 267] on span "Submit" at bounding box center [337, 270] width 18 height 6
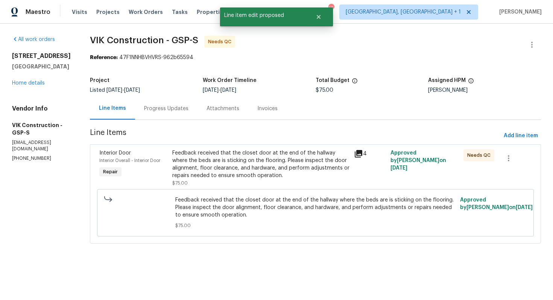
scroll to position [0, 0]
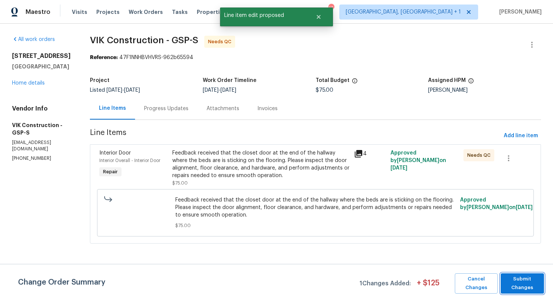
click at [522, 282] on span "Submit Changes" at bounding box center [522, 283] width 36 height 17
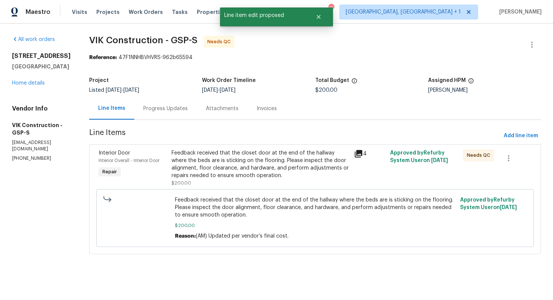
click at [168, 110] on div "Progress Updates" at bounding box center [165, 109] width 44 height 8
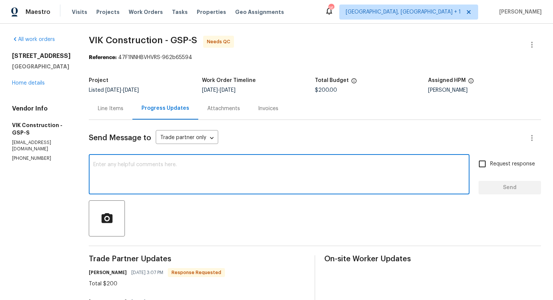
click at [200, 179] on textarea at bounding box center [279, 175] width 372 height 26
click at [109, 273] on h6 "Viktor Matviiv" at bounding box center [108, 273] width 38 height 8
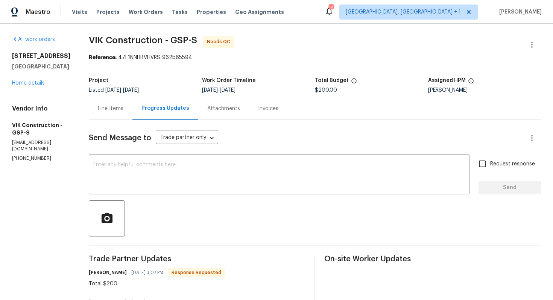
click at [109, 273] on h6 "Viktor Matviiv" at bounding box center [108, 273] width 38 height 8
copy h6 "Viktor"
click at [200, 181] on textarea at bounding box center [279, 175] width 372 height 26
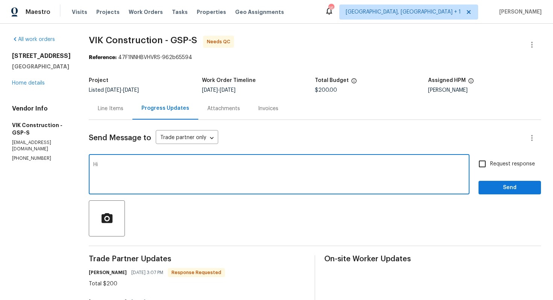
paste textarea "Viktor"
type textarea "Hi Viktor, thank you for completing the job. Cost has been updated and the WO i…"
click at [494, 189] on span "Send" at bounding box center [509, 187] width 50 height 9
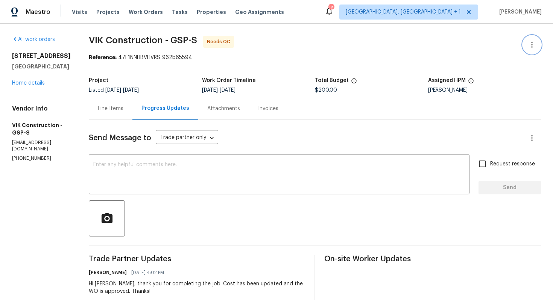
click at [539, 39] on button "button" at bounding box center [532, 45] width 18 height 18
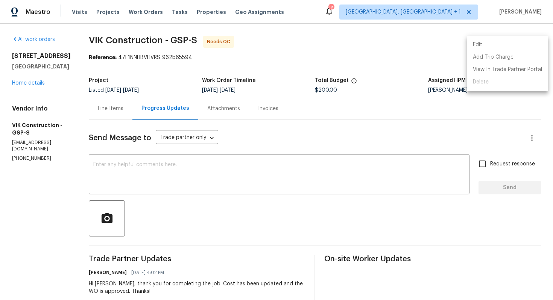
click at [493, 45] on li "Edit" at bounding box center [507, 45] width 81 height 12
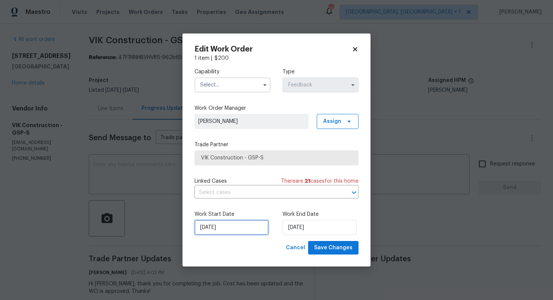
click at [237, 227] on input "25/09/2025" at bounding box center [231, 227] width 74 height 15
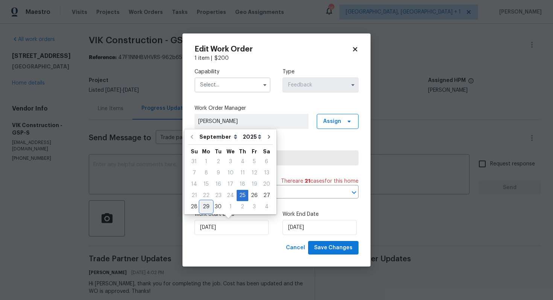
click at [205, 210] on div "29" at bounding box center [206, 207] width 12 height 11
type input "29/09/2025"
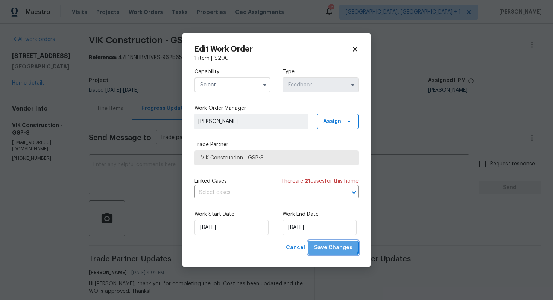
click at [335, 247] on span "Save Changes" at bounding box center [333, 247] width 38 height 9
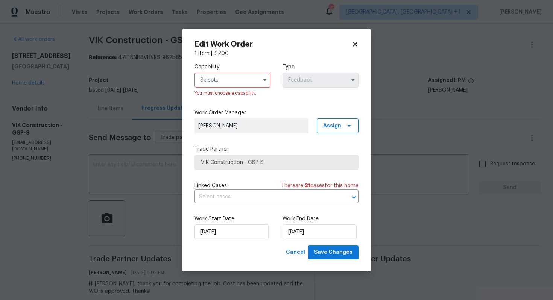
click at [230, 84] on input "text" at bounding box center [232, 80] width 76 height 15
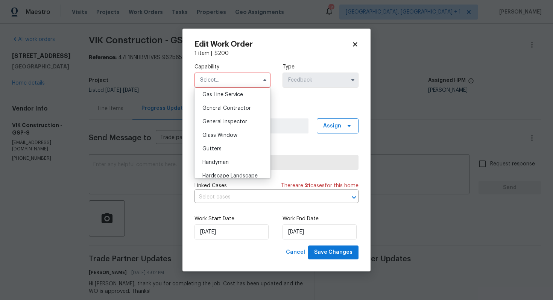
scroll to position [359, 0]
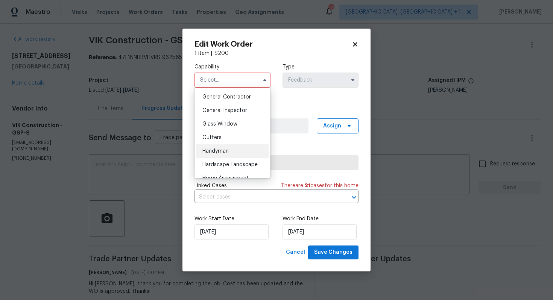
click at [224, 152] on span "Handyman" at bounding box center [215, 151] width 26 height 5
type input "Handyman"
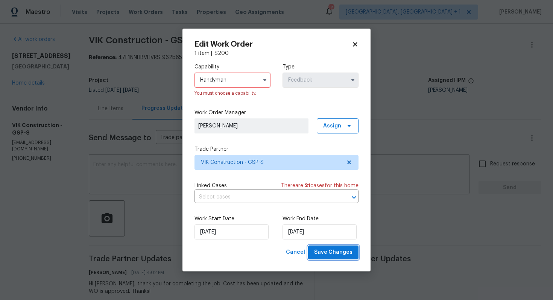
click at [322, 251] on span "Save Changes" at bounding box center [333, 252] width 38 height 9
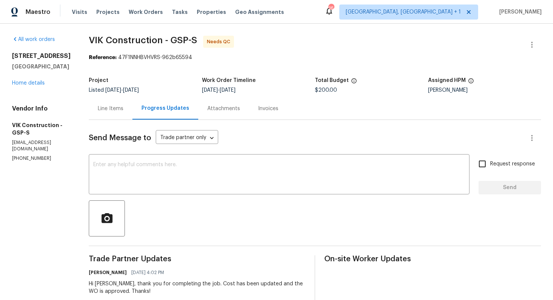
click at [119, 114] on div "Line Items" at bounding box center [111, 108] width 44 height 22
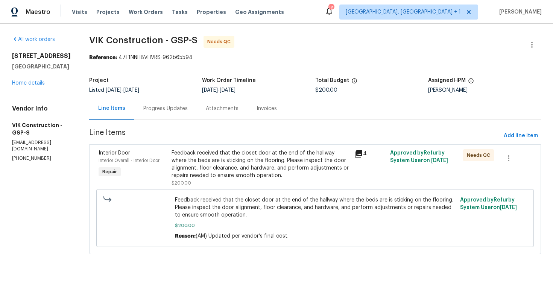
click at [240, 164] on div "Feedback received that the closet door at the end of the hallway where the beds…" at bounding box center [261, 164] width 178 height 30
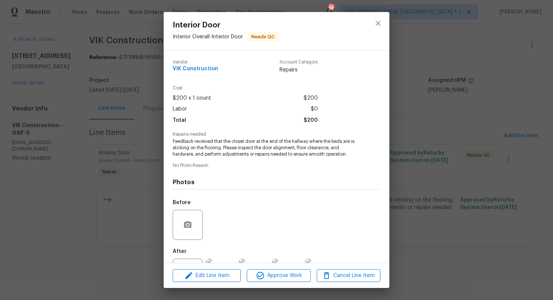
scroll to position [33, 0]
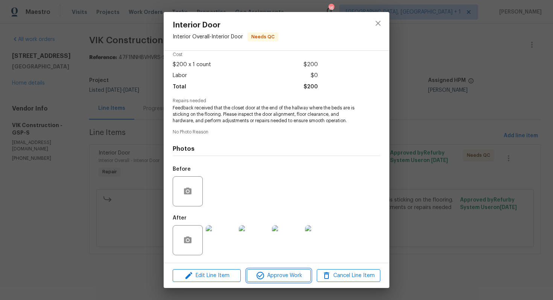
click at [279, 275] on span "Approve Work" at bounding box center [278, 275] width 59 height 9
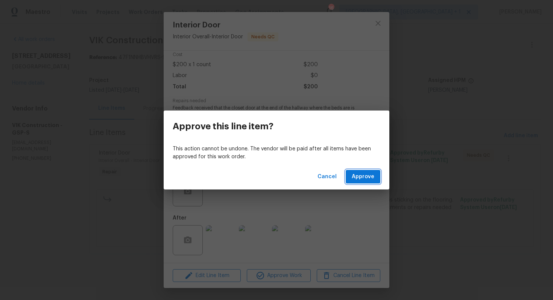
click at [366, 178] on span "Approve" at bounding box center [363, 176] width 23 height 9
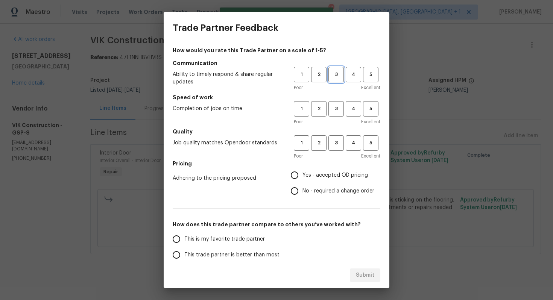
click at [339, 77] on span "3" at bounding box center [336, 74] width 14 height 9
click at [335, 114] on button "3" at bounding box center [335, 108] width 15 height 15
click at [335, 141] on span "3" at bounding box center [336, 143] width 14 height 9
click at [305, 182] on label "Yes - accepted OD pricing" at bounding box center [331, 175] width 88 height 16
click at [302, 182] on input "Yes - accepted OD pricing" at bounding box center [295, 175] width 16 height 16
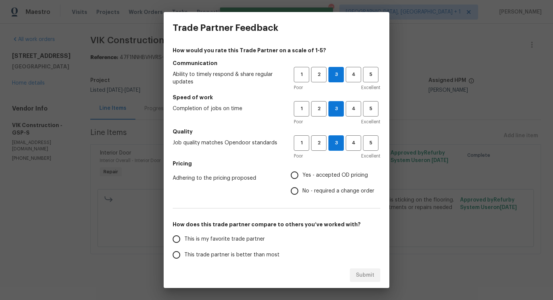
radio input "true"
click at [299, 192] on input "No - required a change order" at bounding box center [295, 191] width 16 height 16
radio input "true"
click at [238, 259] on label "This trade partner is better than most" at bounding box center [228, 255] width 119 height 16
click at [184, 259] on input "This trade partner is better than most" at bounding box center [177, 255] width 16 height 16
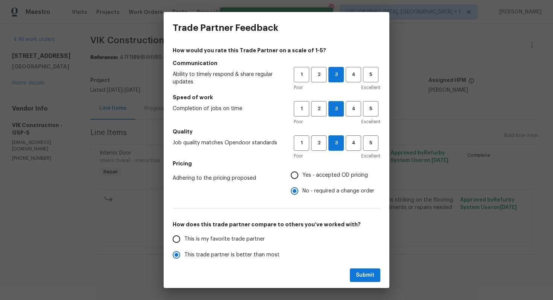
scroll to position [0, 0]
click at [366, 273] on span "Submit" at bounding box center [365, 275] width 18 height 9
radio input "true"
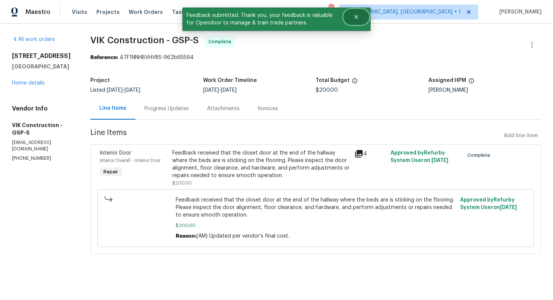
click at [356, 15] on icon "Close" at bounding box center [356, 17] width 6 height 6
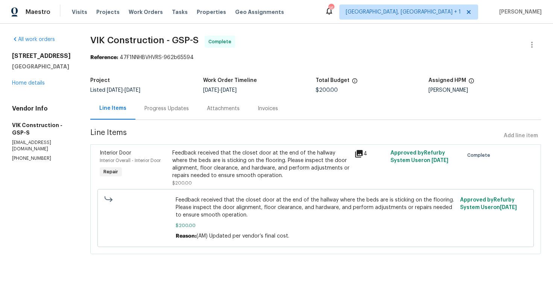
click at [158, 106] on div "Progress Updates" at bounding box center [166, 109] width 44 height 8
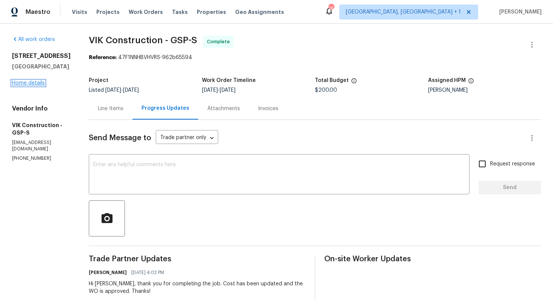
click at [32, 84] on link "Home details" at bounding box center [28, 82] width 33 height 5
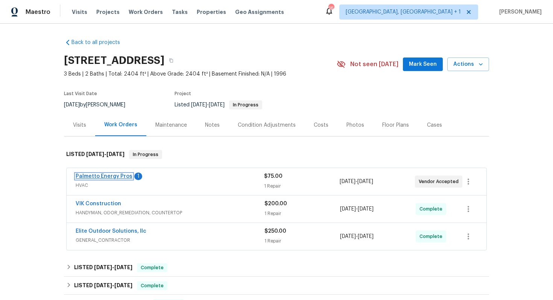
click at [96, 175] on link "Palmetto Energy Pros" at bounding box center [104, 176] width 57 height 5
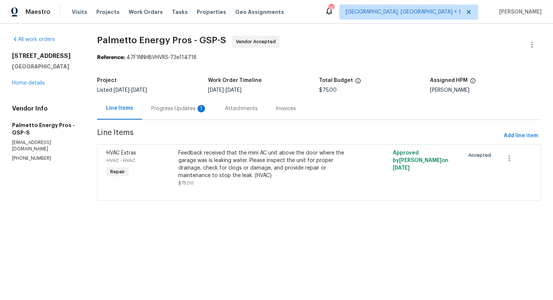
click at [172, 106] on div "Progress Updates 1" at bounding box center [179, 109] width 56 height 8
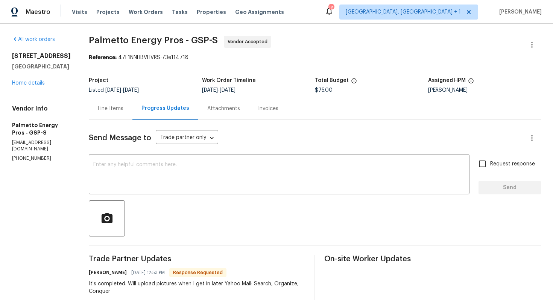
click at [113, 109] on div "Line Items" at bounding box center [111, 109] width 26 height 8
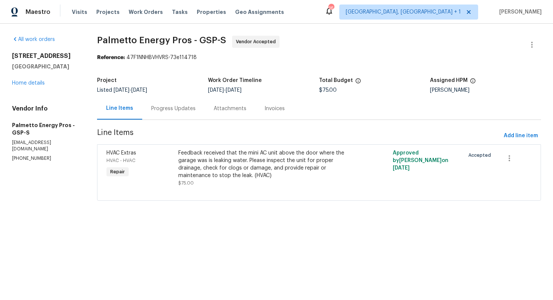
click at [165, 108] on div "Progress Updates" at bounding box center [173, 109] width 44 height 8
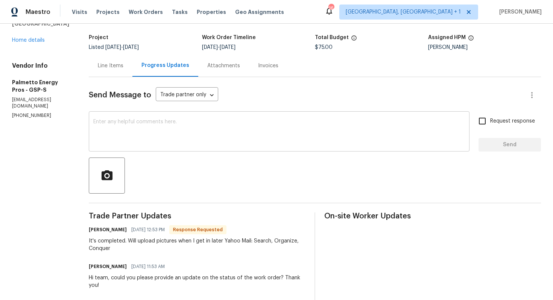
scroll to position [53, 0]
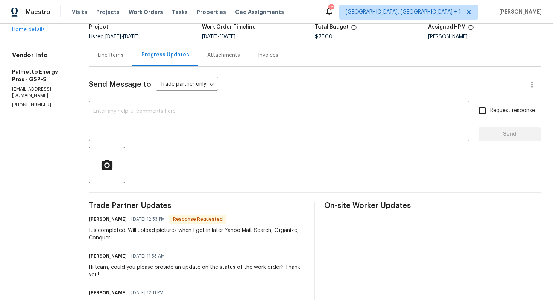
click at [95, 219] on h6 "Jeff Green" at bounding box center [108, 220] width 38 height 8
copy h6 "Jeff"
click at [167, 134] on textarea at bounding box center [279, 122] width 372 height 26
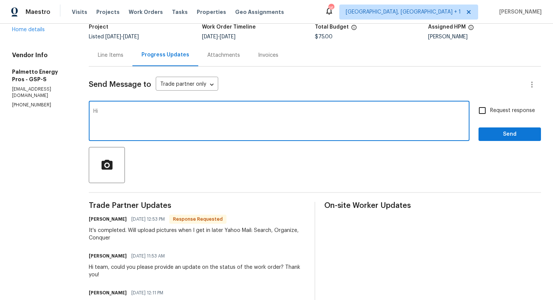
paste textarea "Jeff"
type textarea "Hi Jeff, thank you for the confirmation, kindly keep me posted on the completio…"
click at [494, 112] on span "Request response" at bounding box center [512, 111] width 45 height 8
click at [490, 112] on input "Request response" at bounding box center [482, 111] width 16 height 16
checkbox input "true"
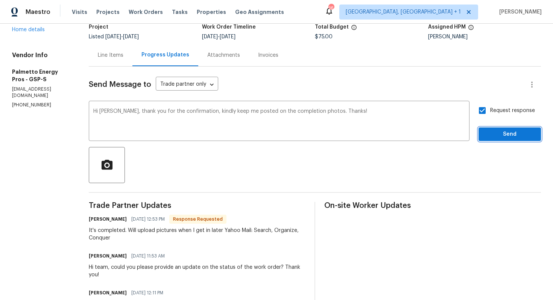
click at [499, 131] on span "Send" at bounding box center [509, 134] width 50 height 9
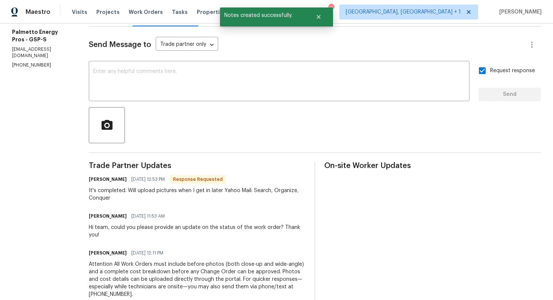
scroll to position [97, 0]
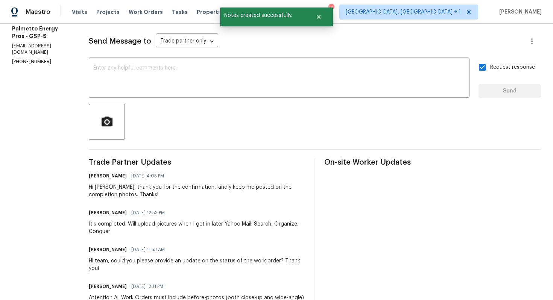
click at [104, 229] on div "It's completed. Will upload pictures when I get in later Yahoo Mail: Search, Or…" at bounding box center [197, 227] width 217 height 15
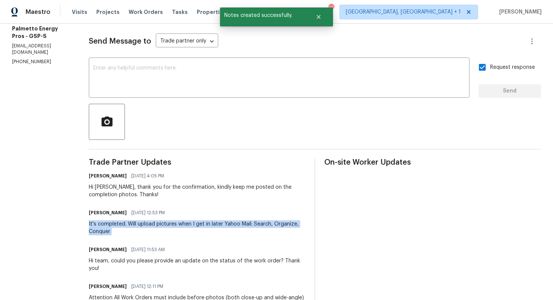
copy div "It's completed. Will upload pictures when I get in later Yahoo Mail: Search, Or…"
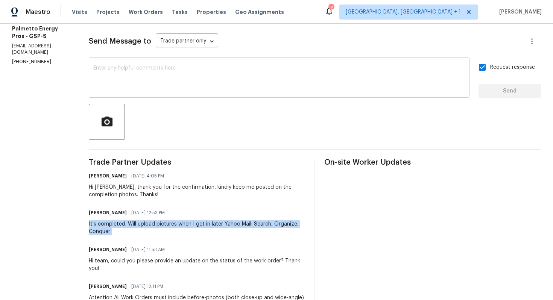
click at [306, 68] on textarea at bounding box center [279, 78] width 372 height 26
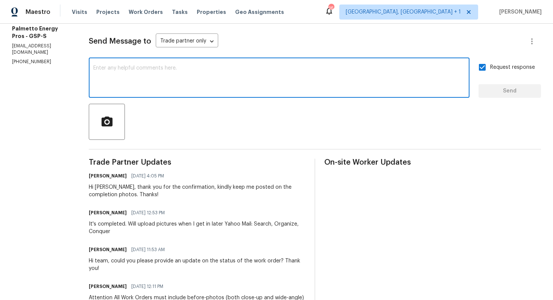
scroll to position [0, 0]
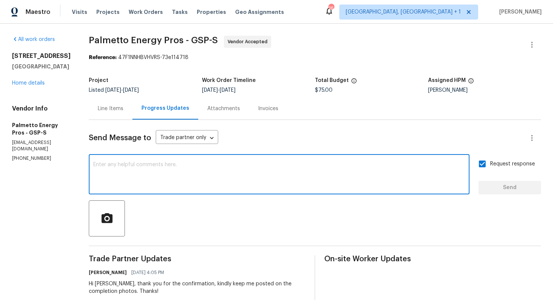
click at [334, 43] on span "Palmetto Energy Pros - GSP-S Vendor Accepted" at bounding box center [306, 45] width 434 height 18
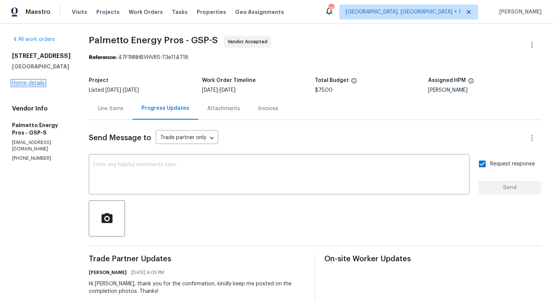
click at [30, 82] on link "Home details" at bounding box center [28, 82] width 33 height 5
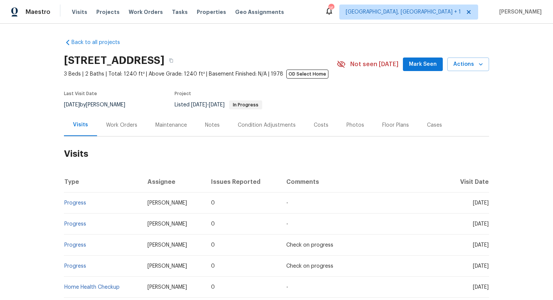
click at [121, 123] on div "Work Orders" at bounding box center [121, 125] width 31 height 8
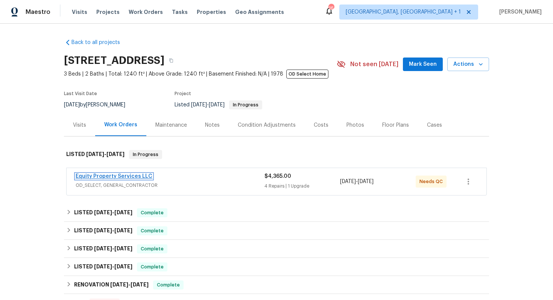
click at [112, 175] on link "Equity Property Services LLC" at bounding box center [114, 176] width 77 height 5
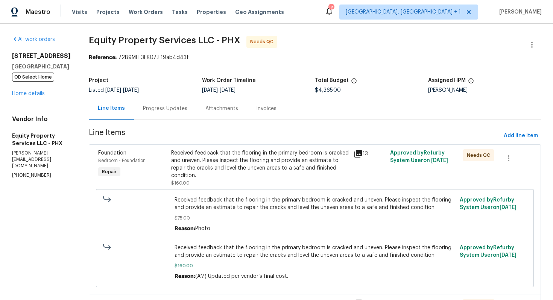
click at [156, 107] on div "Progress Updates" at bounding box center [165, 109] width 44 height 8
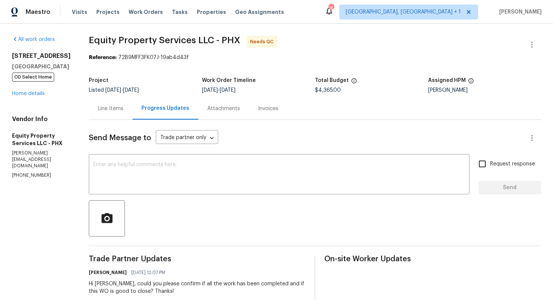
click at [98, 109] on div "Line Items" at bounding box center [111, 109] width 26 height 8
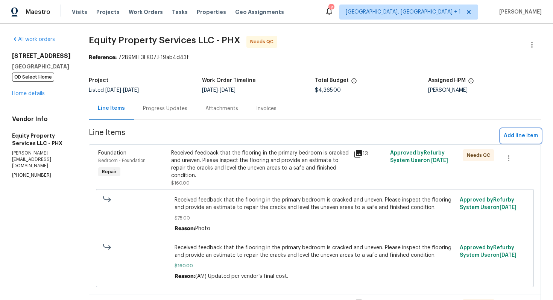
click at [515, 135] on span "Add line item" at bounding box center [521, 135] width 34 height 9
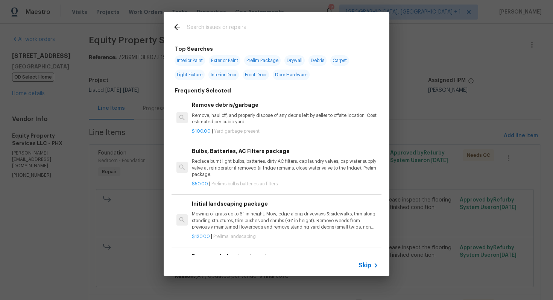
click at [246, 32] on input "text" at bounding box center [266, 28] width 159 height 11
type input "floo"
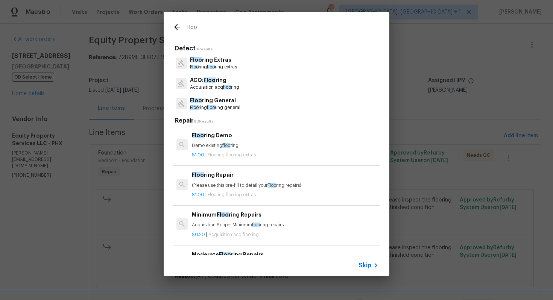
click at [217, 65] on p "Floo ring floo ring extras" at bounding box center [213, 67] width 47 height 6
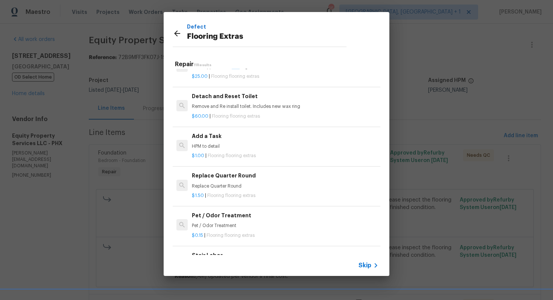
scroll to position [251, 0]
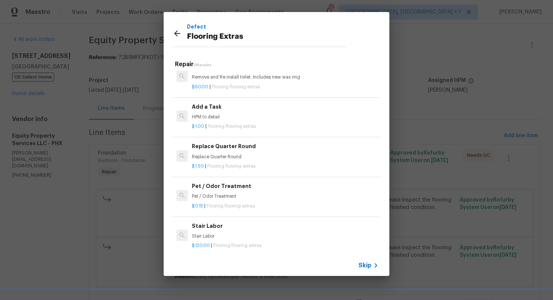
click at [219, 112] on div "Add a Task HPM to detail" at bounding box center [285, 112] width 187 height 18
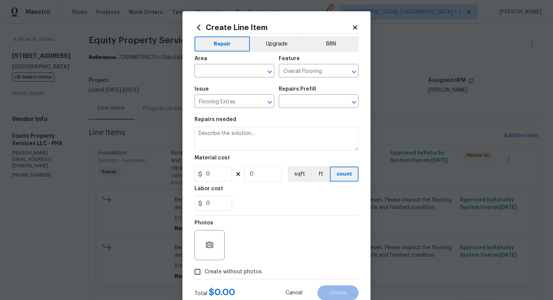
type textarea "HPM to detail"
type input "1"
type input "Add a Task $1.00"
type input "1"
click at [217, 71] on input "text" at bounding box center [223, 72] width 59 height 12
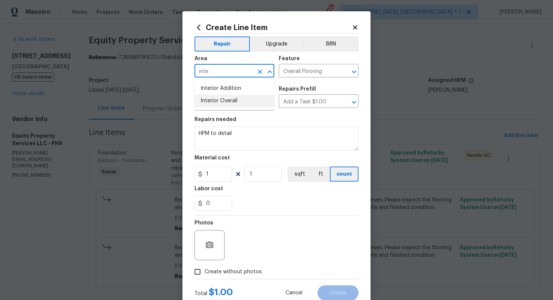
click at [241, 98] on li "Interior Overall" at bounding box center [234, 101] width 80 height 12
type input "Interior Overall"
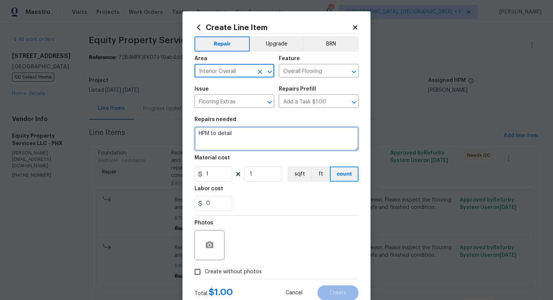
click at [240, 129] on textarea "HPM to detail" at bounding box center [276, 139] width 164 height 24
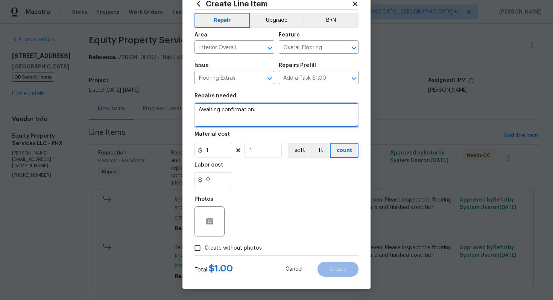
type textarea "Awaiting confirmation."
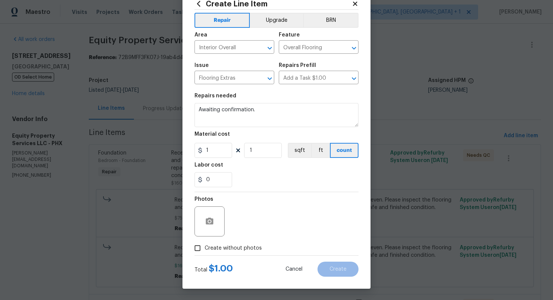
click at [225, 246] on span "Create without photos" at bounding box center [233, 248] width 57 height 8
click at [205, 246] on input "Create without photos" at bounding box center [197, 248] width 14 height 14
checkbox input "true"
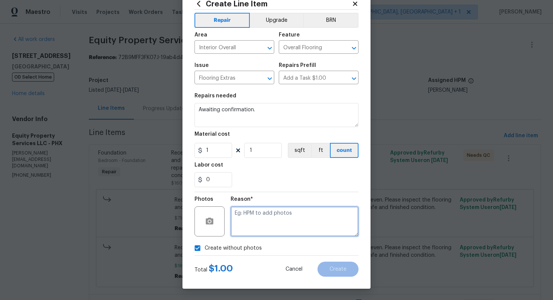
click at [262, 231] on textarea at bounding box center [295, 221] width 128 height 30
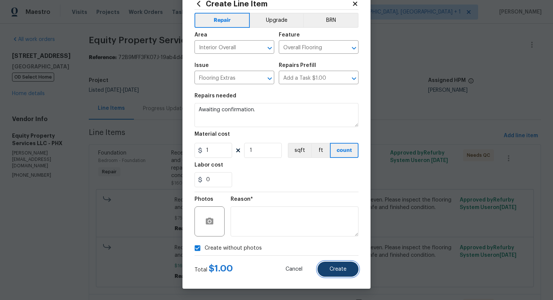
click at [346, 270] on button "Create" at bounding box center [337, 269] width 41 height 15
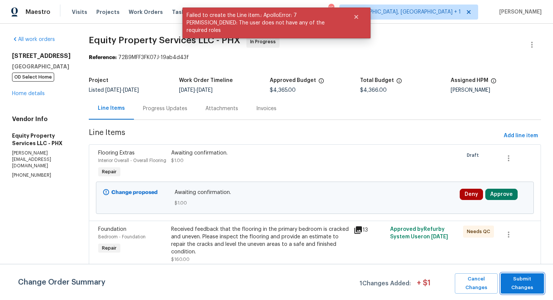
click at [512, 279] on span "Submit Changes" at bounding box center [522, 283] width 36 height 17
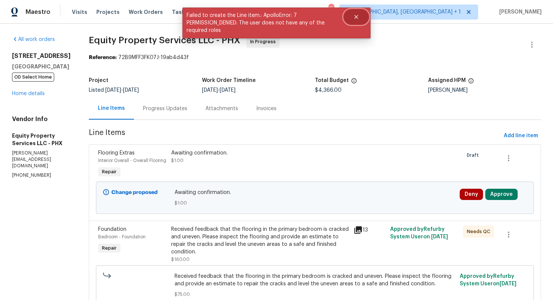
click at [356, 18] on icon "Close" at bounding box center [356, 17] width 6 height 6
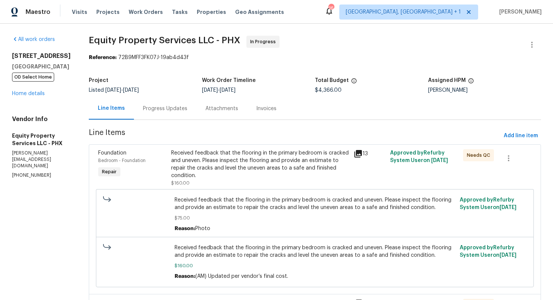
click at [143, 108] on div "Progress Updates" at bounding box center [165, 109] width 44 height 8
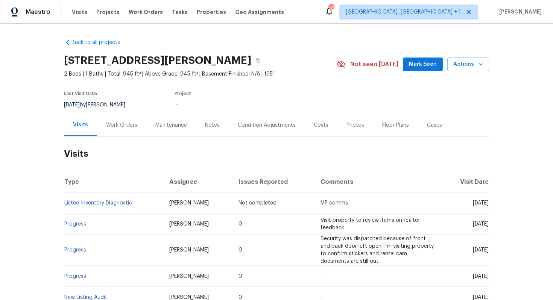
click at [115, 128] on div "Work Orders" at bounding box center [121, 125] width 31 height 8
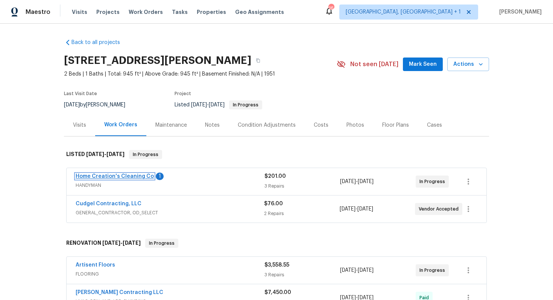
click at [112, 174] on link "Home Creation's Cleaning Co" at bounding box center [115, 176] width 78 height 5
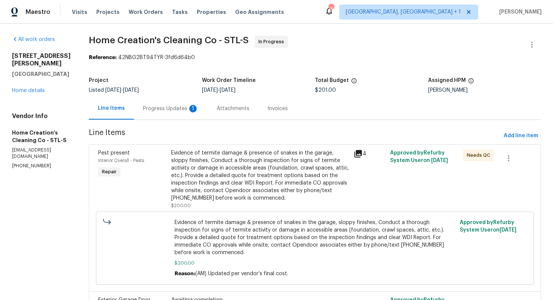
click at [175, 108] on div "Progress Updates 1" at bounding box center [171, 109] width 56 height 8
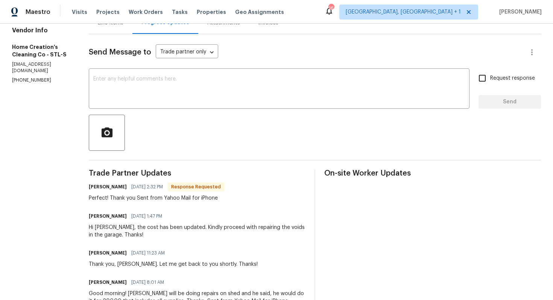
scroll to position [68, 0]
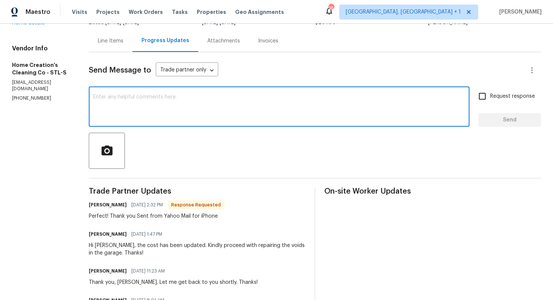
click at [179, 110] on textarea at bounding box center [279, 107] width 372 height 26
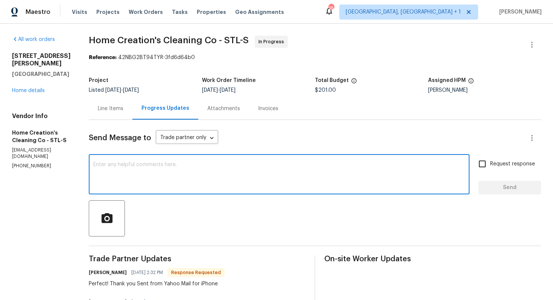
click at [117, 110] on div "Line Items" at bounding box center [111, 109] width 26 height 8
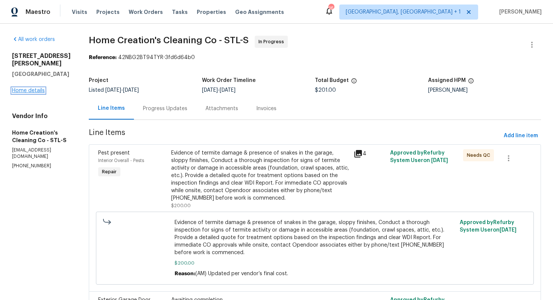
click at [36, 88] on link "Home details" at bounding box center [28, 90] width 33 height 5
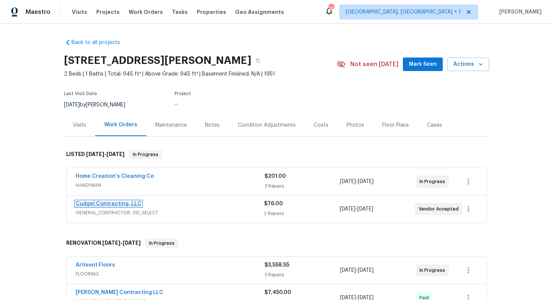
click at [110, 205] on link "Cudgel Contracting, LLC" at bounding box center [109, 203] width 66 height 5
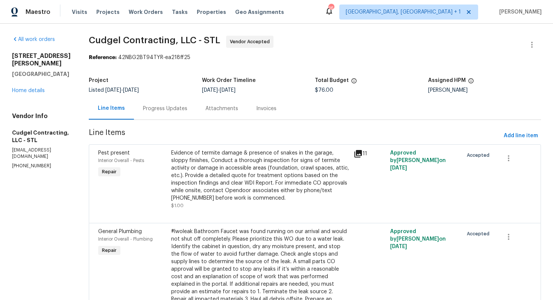
click at [172, 111] on div "Progress Updates" at bounding box center [165, 109] width 44 height 8
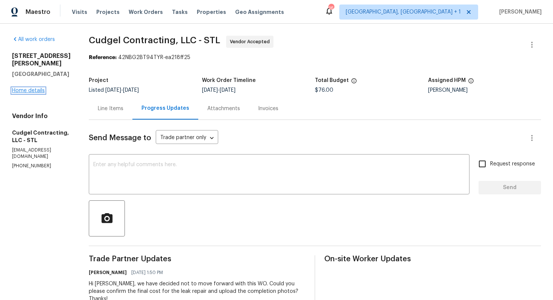
click at [35, 88] on link "Home details" at bounding box center [28, 90] width 33 height 5
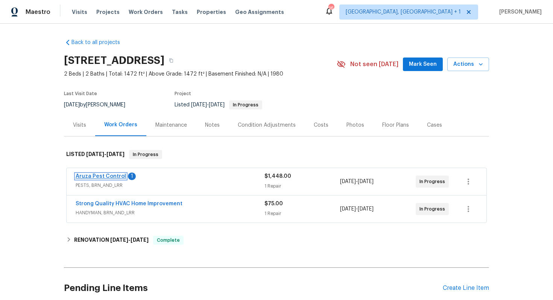
click at [97, 176] on link "Aruza Pest Control" at bounding box center [101, 176] width 50 height 5
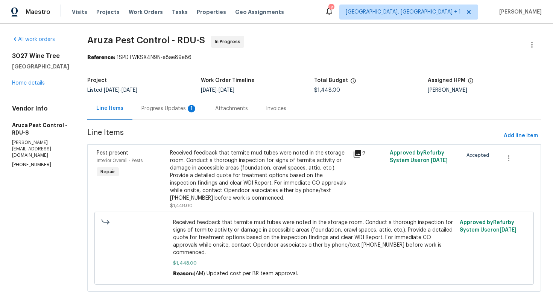
click at [162, 104] on div "Progress Updates 1" at bounding box center [169, 108] width 74 height 22
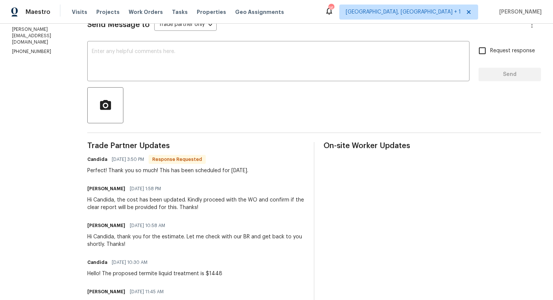
scroll to position [110, 0]
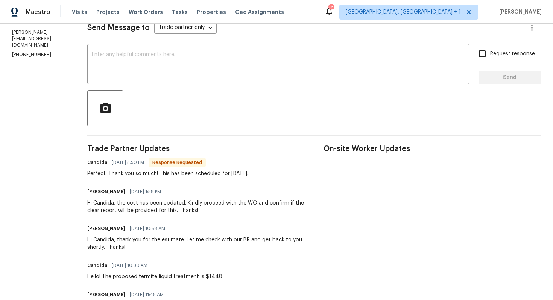
click at [102, 164] on h6 "Candida" at bounding box center [97, 163] width 20 height 8
copy h6 "Candida"
click at [181, 76] on textarea at bounding box center [278, 65] width 373 height 26
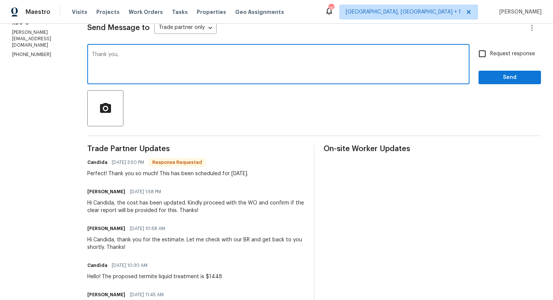
paste textarea "Candida"
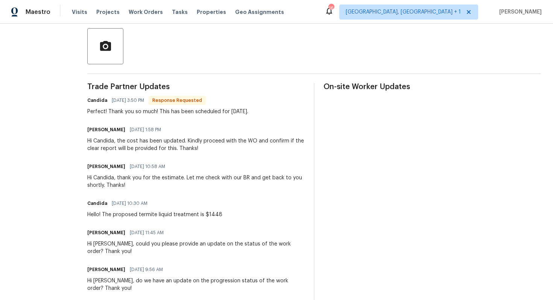
scroll to position [173, 0]
click at [89, 148] on div "Hi Candida, the cost has been updated. Kindly proceed with the WO and confirm i…" at bounding box center [195, 144] width 217 height 15
drag, startPoint x: 89, startPoint y: 148, endPoint x: 120, endPoint y: 149, distance: 30.9
click at [120, 149] on div "Hi Candida, the cost has been updated. Kindly proceed with the WO and confirm i…" at bounding box center [195, 144] width 217 height 15
copy div "clear report"
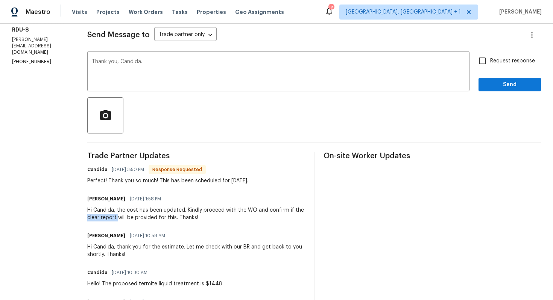
scroll to position [0, 0]
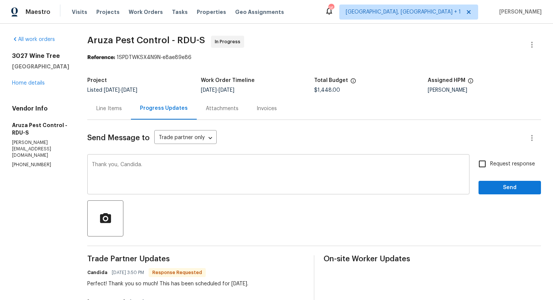
click at [205, 156] on div "Thank you, Candida. x ​" at bounding box center [278, 175] width 382 height 38
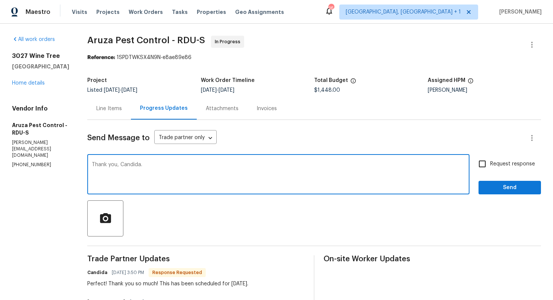
paste textarea "clear report"
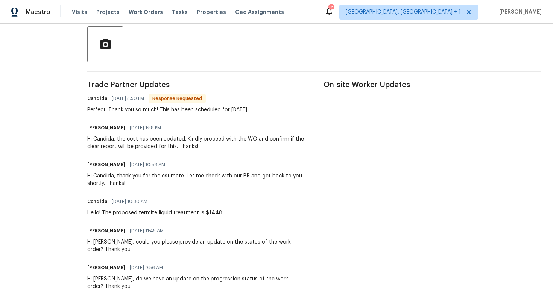
scroll to position [173, 0]
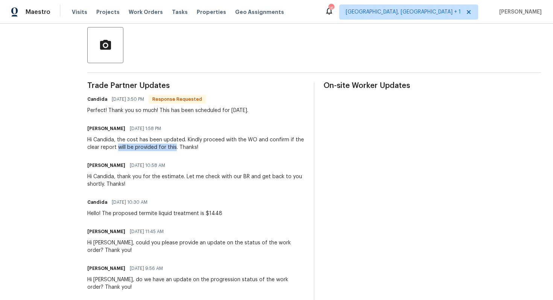
drag, startPoint x: 120, startPoint y: 146, endPoint x: 177, endPoint y: 150, distance: 57.3
click at [177, 150] on div "Hi Candida, the cost has been updated. Kindly proceed with the WO and confirm i…" at bounding box center [195, 143] width 217 height 15
copy div "will be provided for this"
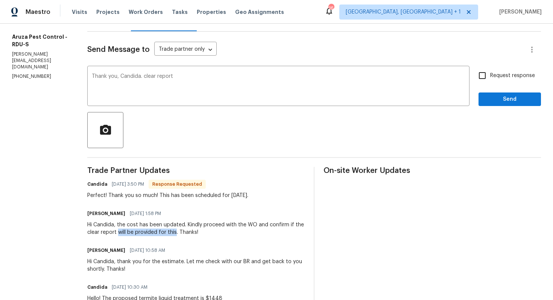
scroll to position [11, 0]
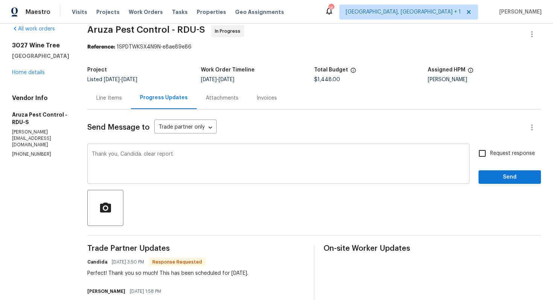
click at [236, 163] on textarea "Thank you, Candida. clear report" at bounding box center [278, 165] width 373 height 26
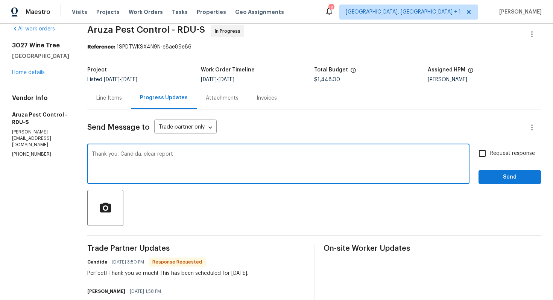
paste textarea "will be provided for this"
click at [149, 155] on textarea "Thank you, Candida. clear report will be provided for this" at bounding box center [278, 165] width 373 height 26
click at [242, 155] on textarea "Thank you, Candida. Clear report will be provided for this" at bounding box center [278, 165] width 373 height 26
click at [148, 153] on textarea "Thank you, Candida. Clear report will be provided for this" at bounding box center [278, 165] width 373 height 26
click at [258, 155] on textarea "Thank you, Candida. So clear report will be provided for this" at bounding box center [278, 165] width 373 height 26
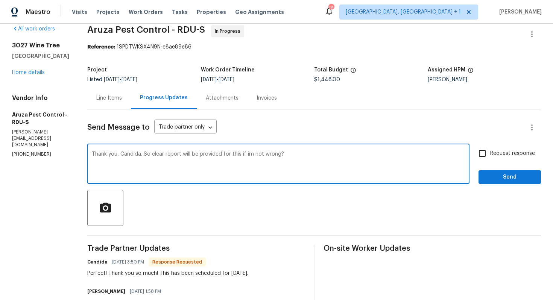
click at [188, 154] on textarea "Thank you, Candida. So clear report will be provided for this if im not wrong?" at bounding box center [278, 165] width 373 height 26
paste textarea "Just to confirm, a clear report will be provided for this, correct?"
type textarea "Thank you, Candida. Just to confirm, a clear report will be provided for this, …"
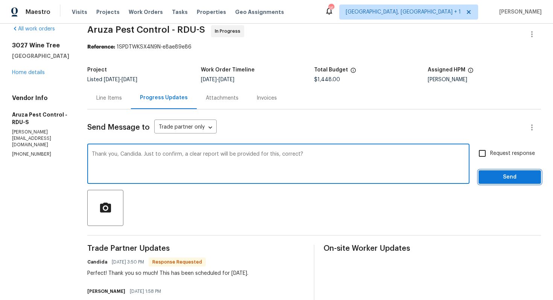
click at [506, 175] on span "Send" at bounding box center [509, 177] width 50 height 9
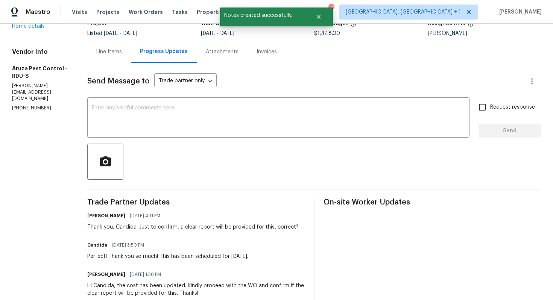
scroll to position [67, 0]
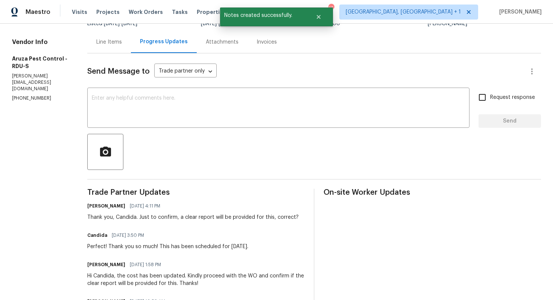
click at [146, 244] on div "Perfect! Thank you so much! This has been scheduled for Thursday 10/2." at bounding box center [167, 247] width 161 height 8
click at [131, 249] on div "Perfect! Thank you so much! This has been scheduled for Thursday 10/2." at bounding box center [167, 247] width 161 height 8
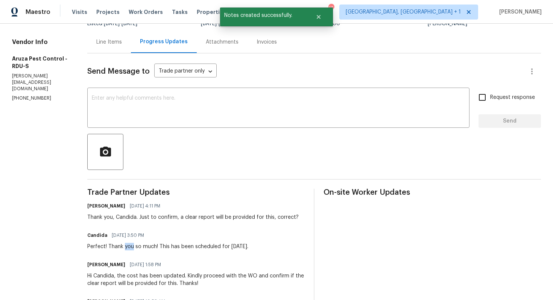
click at [131, 249] on div "Perfect! Thank you so much! This has been scheduled for Thursday 10/2." at bounding box center [167, 247] width 161 height 8
copy div "Perfect! Thank you so much! This has been scheduled for Thursday 10/2."
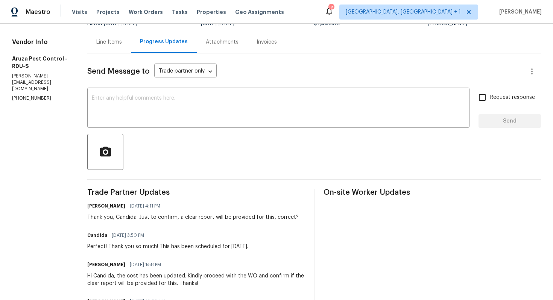
scroll to position [0, 0]
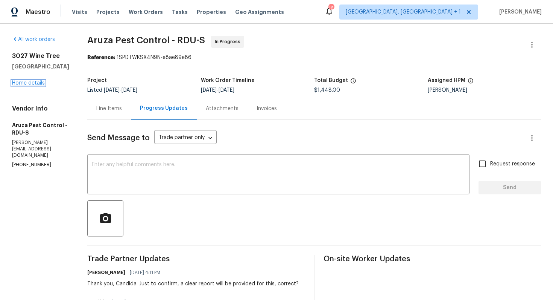
click at [32, 83] on link "Home details" at bounding box center [28, 82] width 33 height 5
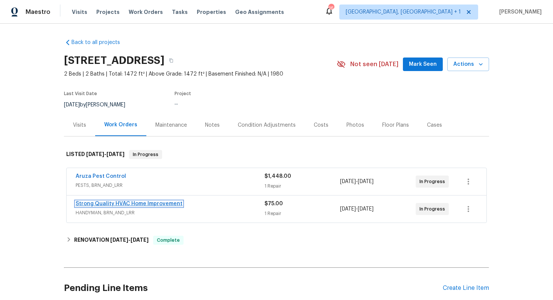
click at [119, 203] on link "Strong Quality HVAC Home Improvement" at bounding box center [129, 203] width 107 height 5
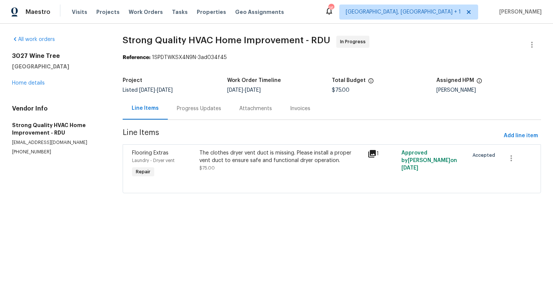
click at [197, 105] on div "Progress Updates" at bounding box center [199, 109] width 44 height 8
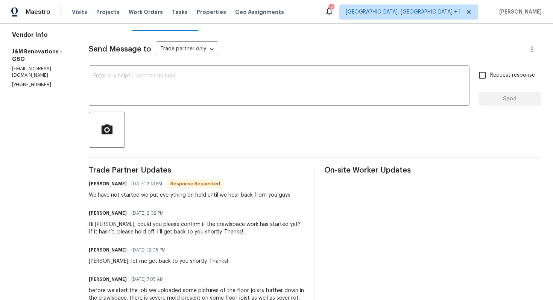
scroll to position [89, 0]
click at [98, 184] on h6 "[PERSON_NAME]" at bounding box center [108, 184] width 38 height 8
copy h6 "[PERSON_NAME]"
click at [176, 96] on textarea at bounding box center [279, 86] width 372 height 26
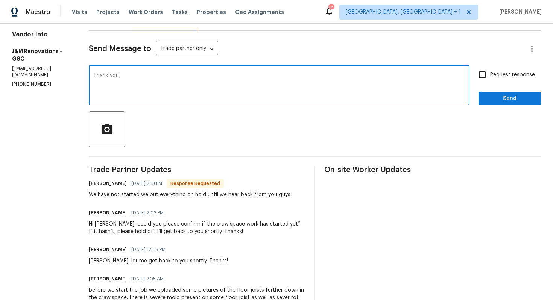
paste textarea "[PERSON_NAME]"
type textarea "Thank you, [PERSON_NAME]."
click at [502, 104] on button "Send" at bounding box center [509, 99] width 62 height 14
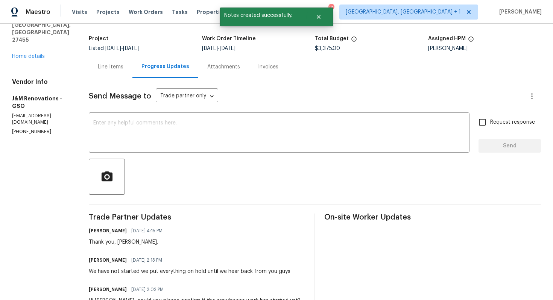
scroll to position [59, 0]
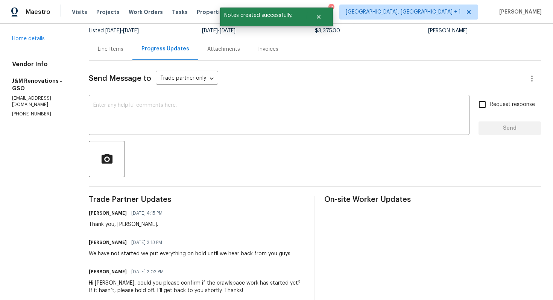
click at [146, 255] on div "We have not started we put everything on hold until we hear back from you guys" at bounding box center [190, 254] width 202 height 8
click at [129, 256] on div "We have not started we put everything on hold until we hear back from you guys" at bounding box center [190, 254] width 202 height 8
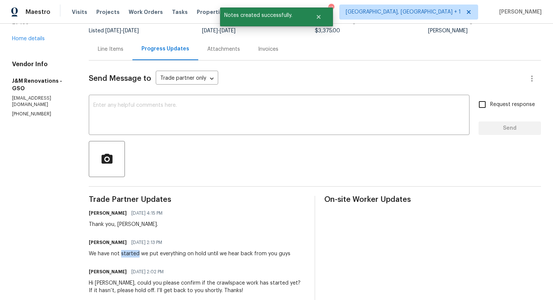
click at [129, 256] on div "We have not started we put everything on hold until we hear back from you guys" at bounding box center [190, 254] width 202 height 8
copy div "We have not started we put everything on hold until we hear back from you guys"
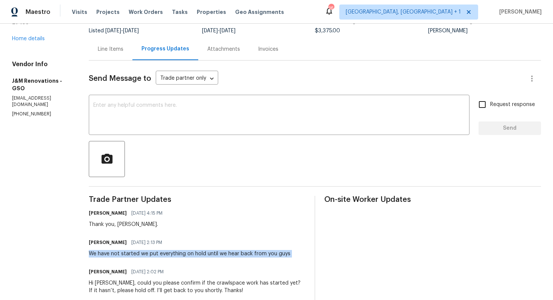
copy div "We have not started we put everything on hold until we hear back from you guys"
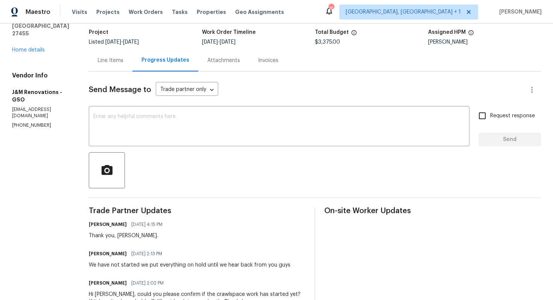
scroll to position [0, 0]
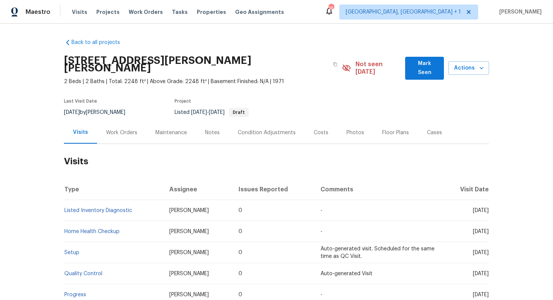
click at [124, 129] on div "Work Orders" at bounding box center [121, 133] width 31 height 8
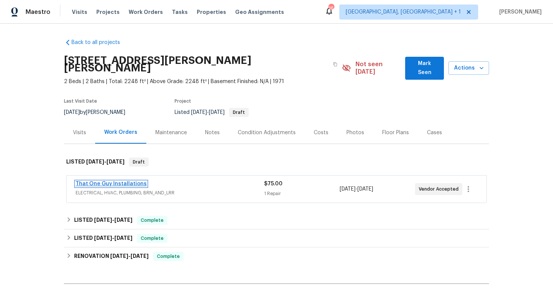
click at [116, 181] on link "That One Guy Installations" at bounding box center [111, 183] width 71 height 5
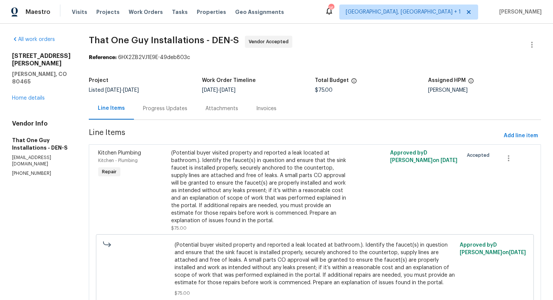
click at [172, 109] on div "Progress Updates" at bounding box center [165, 108] width 62 height 22
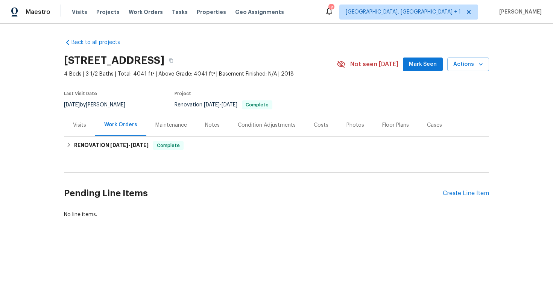
click at [79, 126] on div "Visits" at bounding box center [79, 125] width 13 height 8
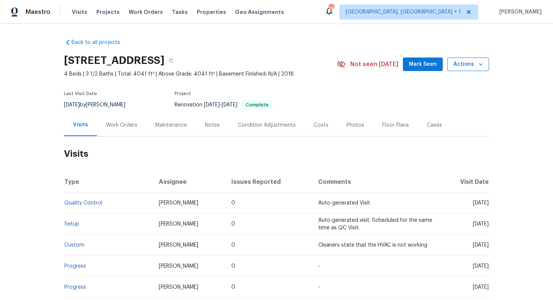
click at [480, 63] on icon "button" at bounding box center [481, 65] width 8 height 8
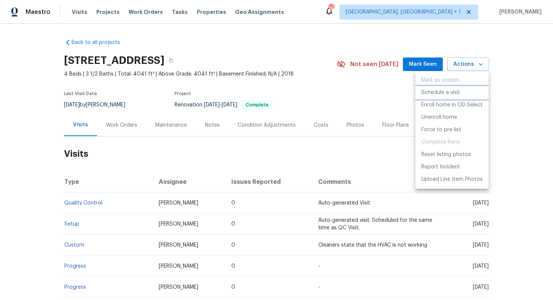
click at [433, 94] on p "Schedule a visit" at bounding box center [440, 93] width 39 height 8
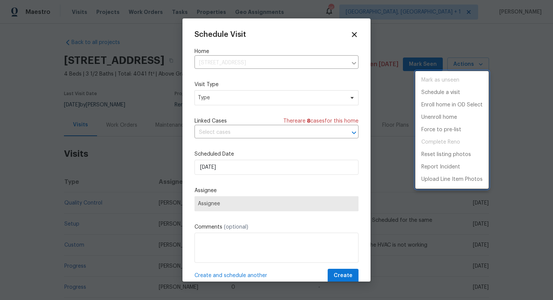
click at [215, 97] on div at bounding box center [276, 150] width 553 height 300
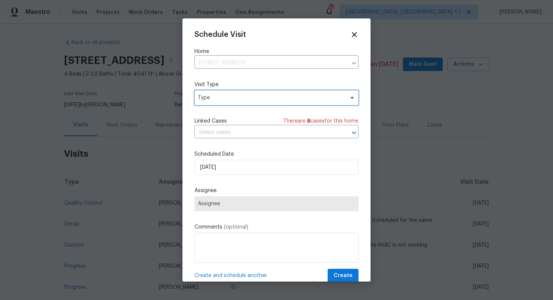
click at [199, 99] on span "Type" at bounding box center [271, 98] width 146 height 8
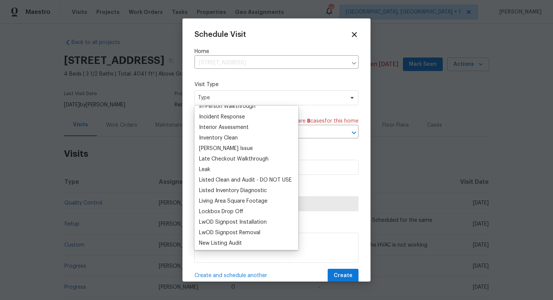
scroll to position [300, 0]
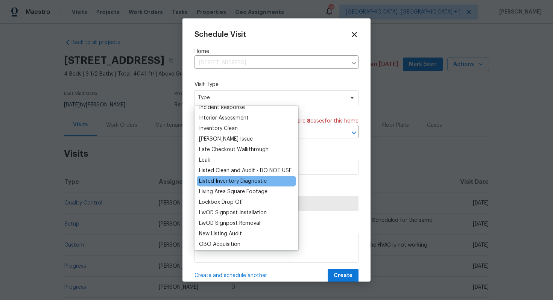
click at [228, 182] on div "Listed Inventory Diagnostic" at bounding box center [233, 182] width 68 height 8
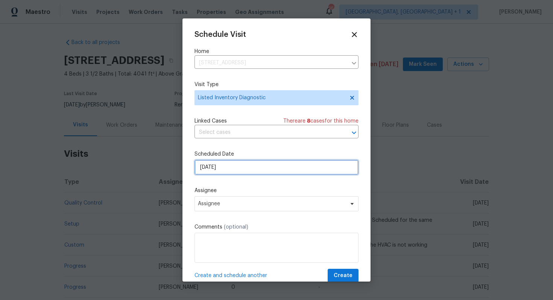
click at [231, 166] on input "29/09/2025" at bounding box center [276, 167] width 164 height 15
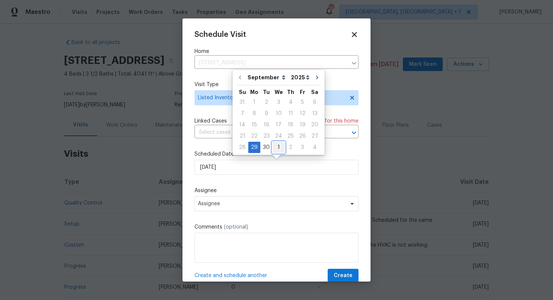
click at [276, 146] on div "1" at bounding box center [278, 147] width 12 height 11
type input "01/10/2025"
select select "9"
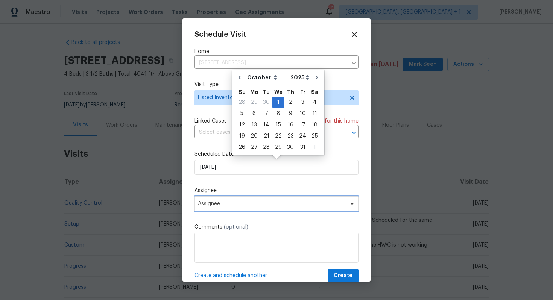
click at [258, 203] on span "Assignee" at bounding box center [271, 204] width 147 height 6
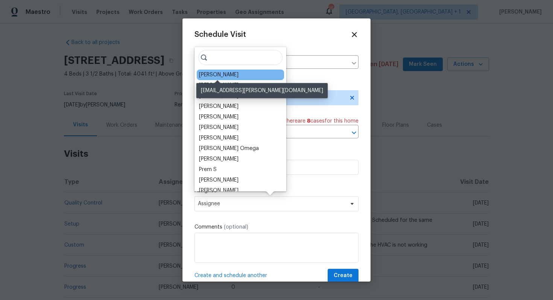
click at [211, 76] on div "Mark Cardenas" at bounding box center [218, 75] width 39 height 8
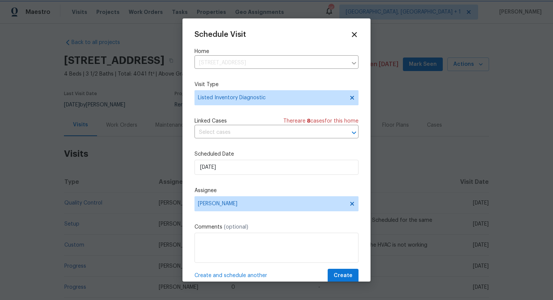
scroll to position [14, 0]
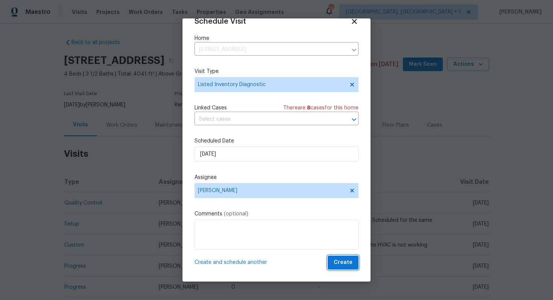
click at [339, 263] on span "Create" at bounding box center [343, 262] width 19 height 9
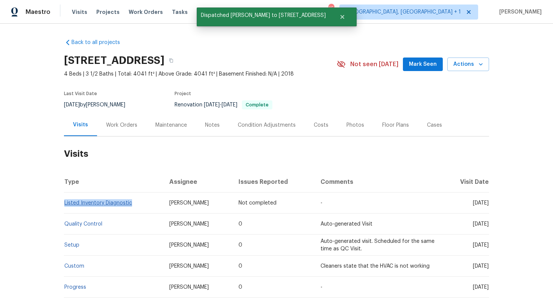
drag, startPoint x: 133, startPoint y: 203, endPoint x: 64, endPoint y: 204, distance: 68.5
click at [64, 204] on td "Listed Inventory Diagnostic" at bounding box center [113, 203] width 99 height 21
copy link "Listed Inventory Diagnostic"
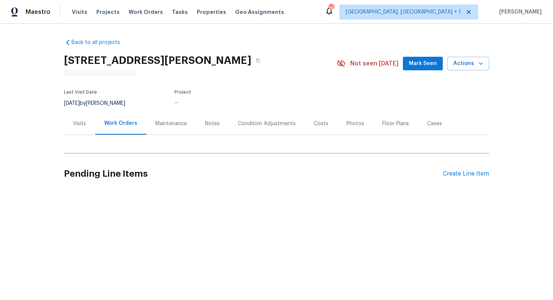
click at [80, 122] on div "Visits" at bounding box center [79, 124] width 13 height 8
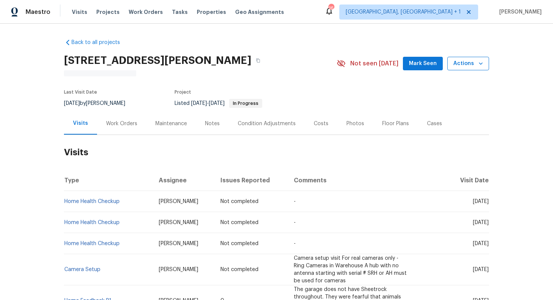
click at [467, 66] on span "Actions" at bounding box center [468, 63] width 30 height 9
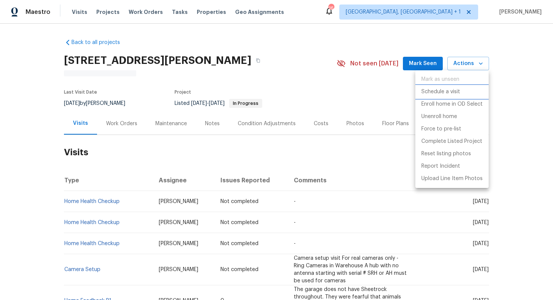
click at [440, 94] on p "Schedule a visit" at bounding box center [440, 92] width 39 height 8
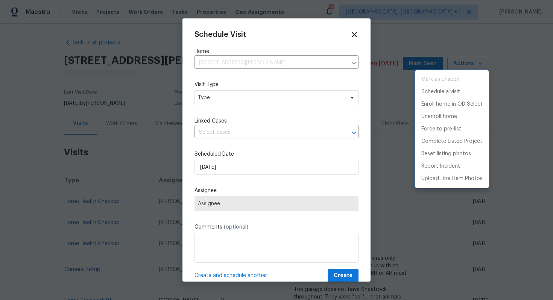
click at [211, 96] on div at bounding box center [276, 150] width 553 height 300
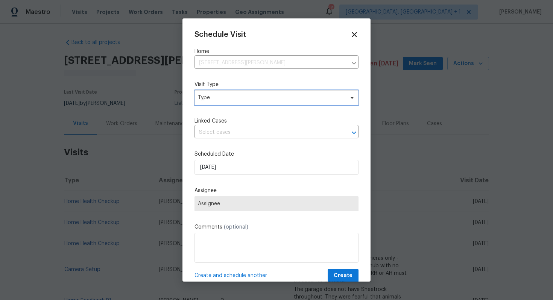
click at [227, 99] on span "Type" at bounding box center [271, 98] width 146 height 8
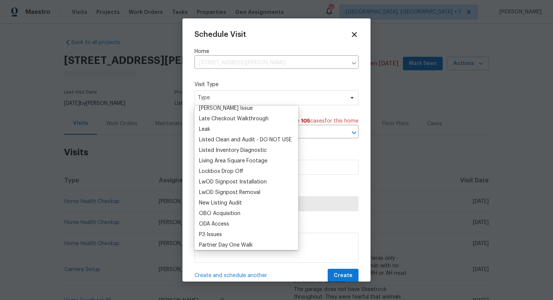
scroll to position [329, 0]
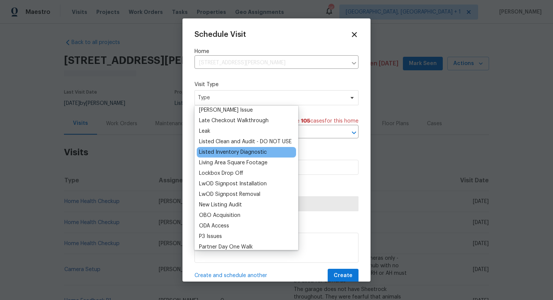
click at [227, 152] on div "Listed Inventory Diagnostic" at bounding box center [233, 153] width 68 height 8
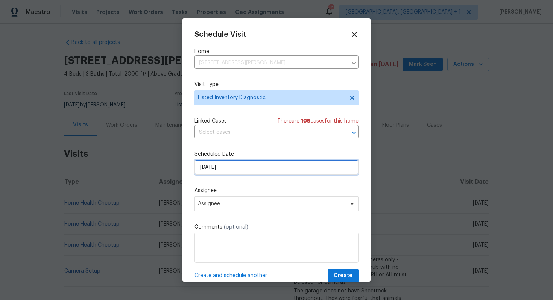
click at [257, 169] on input "[DATE]" at bounding box center [276, 167] width 164 height 15
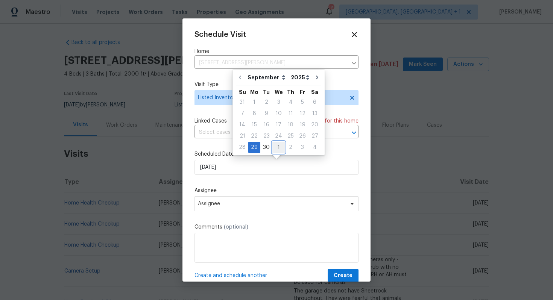
click at [278, 148] on div "1" at bounding box center [278, 147] width 12 height 11
type input "[DATE]"
select select "9"
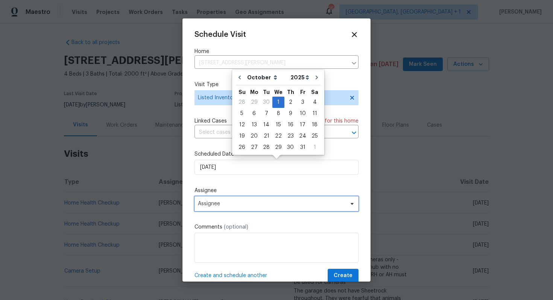
click at [242, 205] on span "Assignee" at bounding box center [271, 204] width 147 height 6
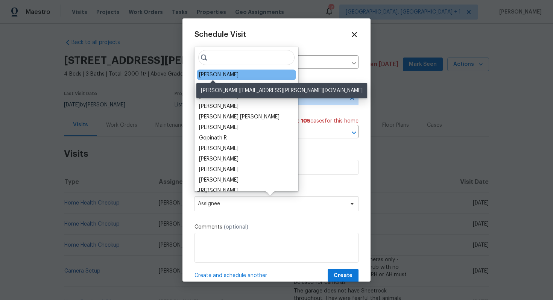
click at [216, 74] on div "[PERSON_NAME]" at bounding box center [218, 75] width 39 height 8
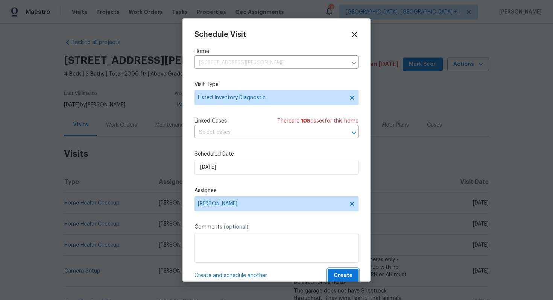
click at [341, 275] on span "Create" at bounding box center [343, 275] width 19 height 9
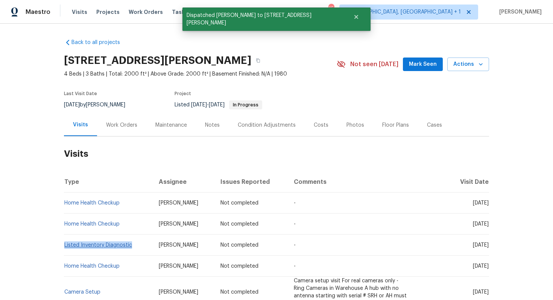
drag, startPoint x: 94, startPoint y: 255, endPoint x: 65, endPoint y: 249, distance: 29.9
click at [65, 249] on td "Listed Inventory Diagnostic" at bounding box center [108, 245] width 89 height 21
copy link "Listed Inventory Diagnostic"
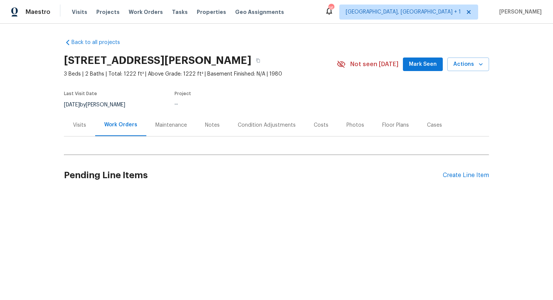
click at [81, 124] on div "Visits" at bounding box center [79, 125] width 13 height 8
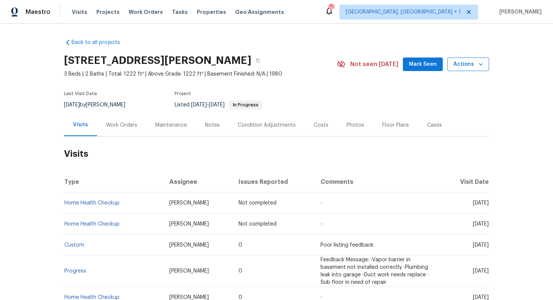
click at [461, 63] on span "Actions" at bounding box center [468, 64] width 30 height 9
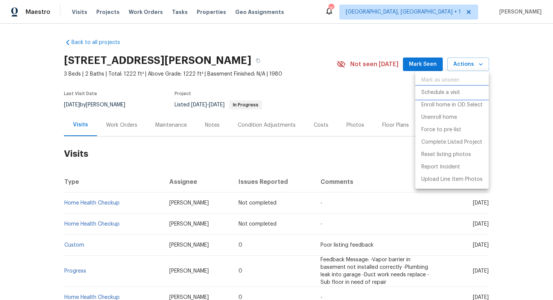
click at [439, 92] on p "Schedule a visit" at bounding box center [440, 93] width 39 height 8
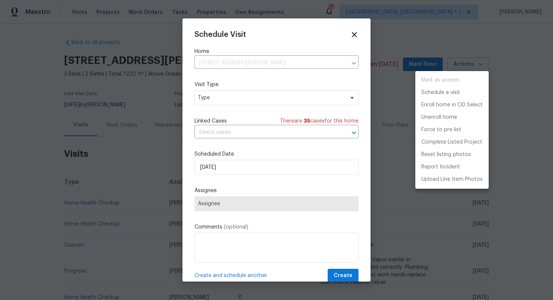
click at [219, 95] on div at bounding box center [276, 150] width 553 height 300
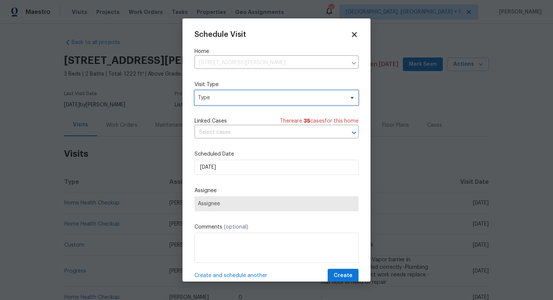
click at [205, 96] on span "Type" at bounding box center [271, 98] width 146 height 8
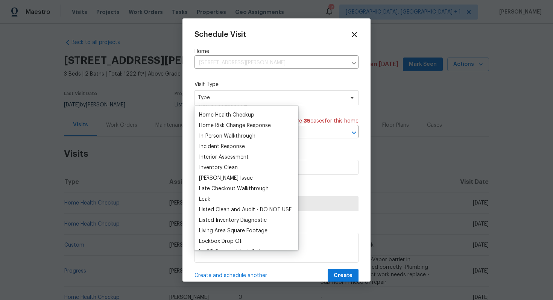
scroll to position [267, 0]
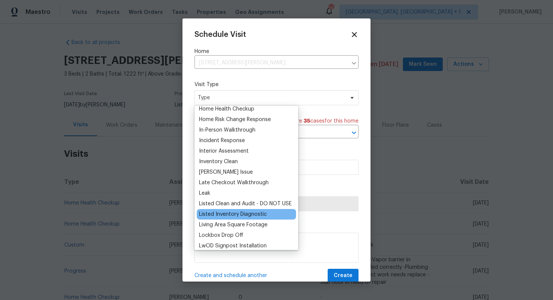
click at [220, 215] on div "Listed Inventory Diagnostic" at bounding box center [233, 215] width 68 height 8
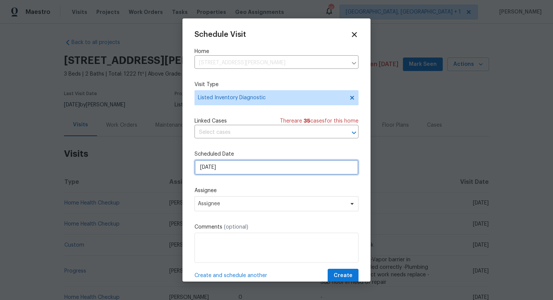
click at [240, 174] on input "[DATE]" at bounding box center [276, 167] width 164 height 15
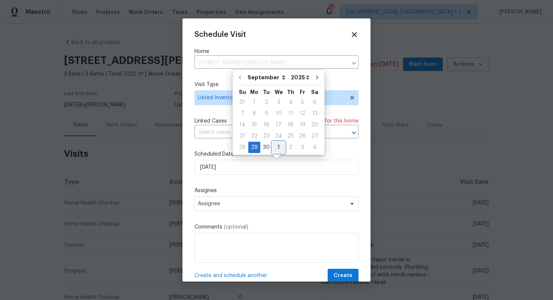
click at [280, 147] on div "1" at bounding box center [278, 147] width 12 height 11
type input "[DATE]"
select select "9"
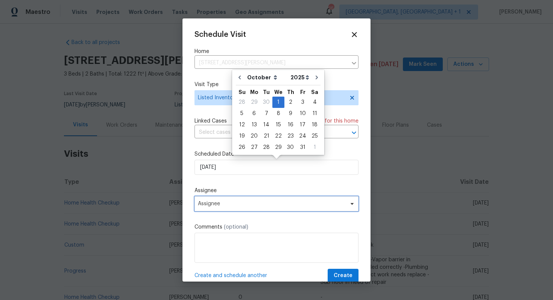
click at [257, 206] on span "Assignee" at bounding box center [271, 204] width 147 height 6
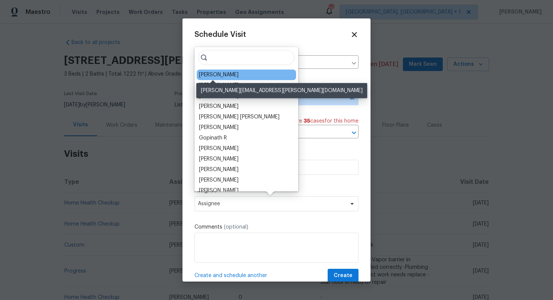
click at [216, 76] on div "Tyler Payne" at bounding box center [218, 75] width 39 height 8
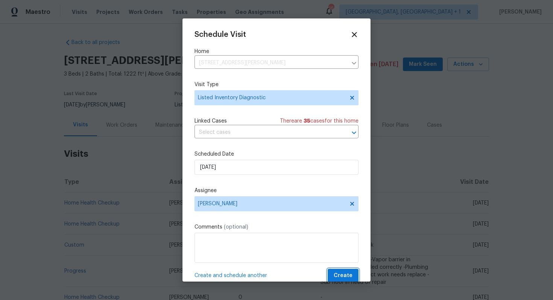
click at [349, 278] on span "Create" at bounding box center [343, 275] width 19 height 9
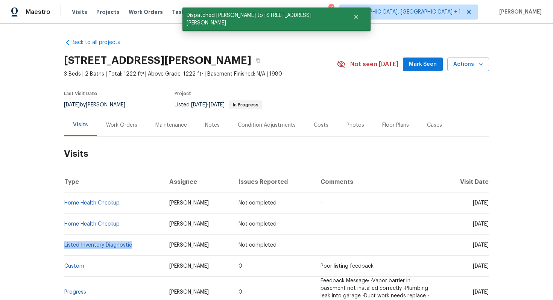
drag, startPoint x: 134, startPoint y: 248, endPoint x: 64, endPoint y: 247, distance: 69.2
click at [64, 247] on td "Listed Inventory Diagnostic" at bounding box center [113, 245] width 99 height 21
copy link "Listed Inventory Diagnostic"
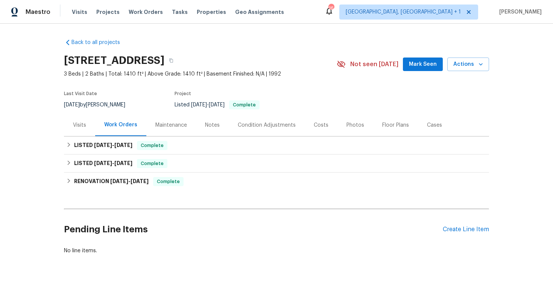
click at [73, 124] on div "Visits" at bounding box center [79, 125] width 13 height 8
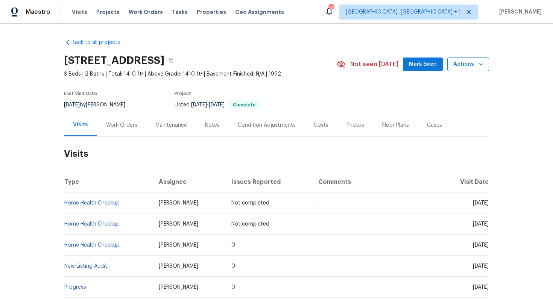
click at [476, 65] on span "Actions" at bounding box center [468, 64] width 30 height 9
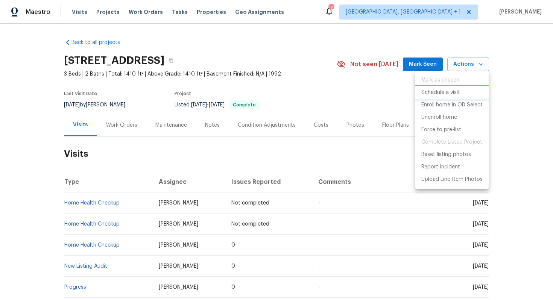
click at [442, 92] on p "Schedule a visit" at bounding box center [440, 93] width 39 height 8
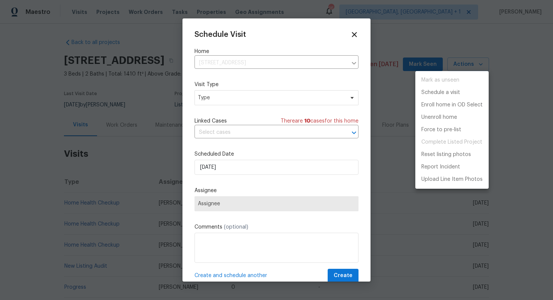
click at [214, 97] on div at bounding box center [276, 150] width 553 height 300
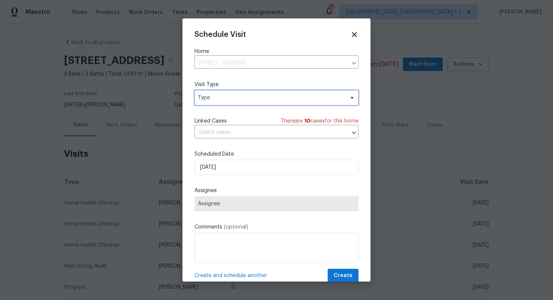
click at [204, 97] on span "Type" at bounding box center [271, 98] width 146 height 8
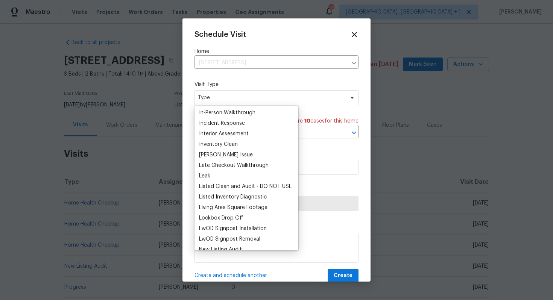
scroll to position [284, 0]
click at [231, 197] on div "Listed Inventory Diagnostic" at bounding box center [233, 197] width 68 height 8
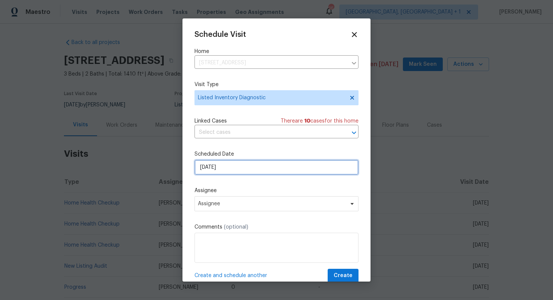
click at [264, 165] on input "[DATE]" at bounding box center [276, 167] width 164 height 15
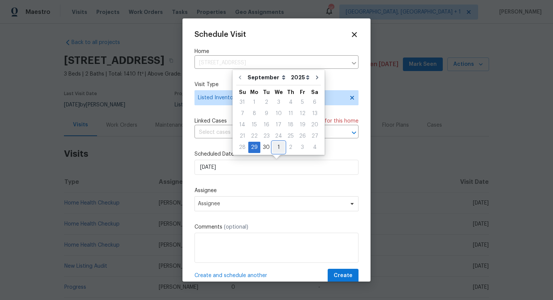
click at [276, 144] on div "1" at bounding box center [278, 147] width 12 height 11
type input "[DATE]"
select select "9"
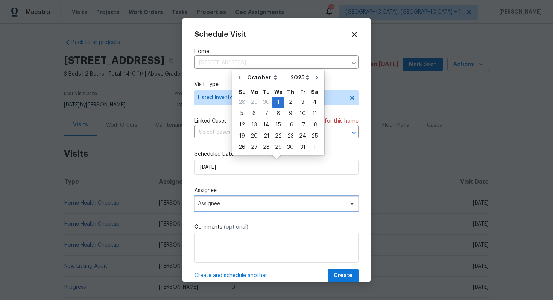
click at [252, 200] on span "Assignee" at bounding box center [276, 203] width 164 height 15
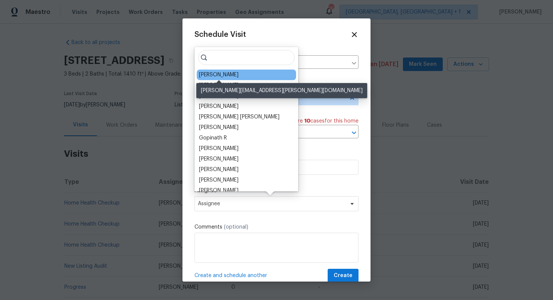
click at [218, 76] on div "[PERSON_NAME]" at bounding box center [218, 75] width 39 height 8
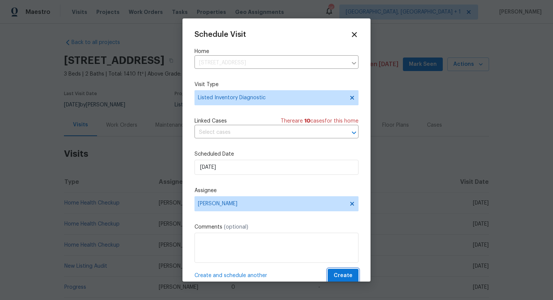
click at [345, 272] on span "Create" at bounding box center [343, 275] width 19 height 9
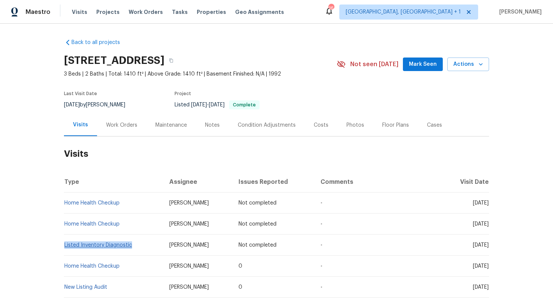
drag, startPoint x: 134, startPoint y: 244, endPoint x: 65, endPoint y: 244, distance: 69.6
click at [65, 244] on td "Listed Inventory Diagnostic" at bounding box center [113, 245] width 99 height 21
copy link "Listed Inventory Diagnostic"
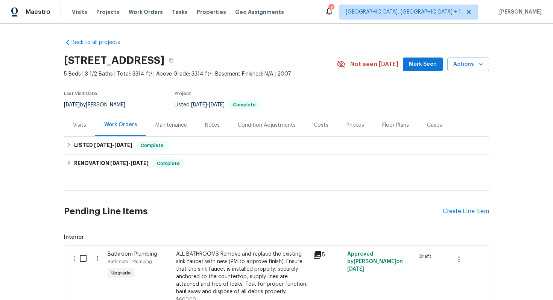
click at [79, 126] on div "Visits" at bounding box center [79, 125] width 13 height 8
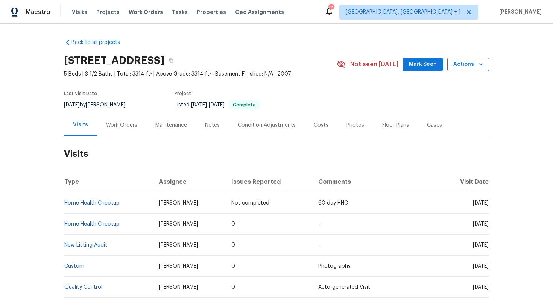
click at [475, 65] on span "Actions" at bounding box center [468, 64] width 30 height 9
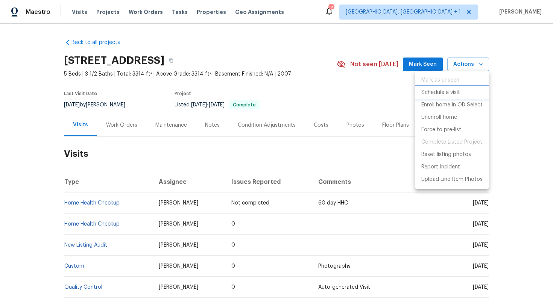
click at [443, 93] on p "Schedule a visit" at bounding box center [440, 93] width 39 height 8
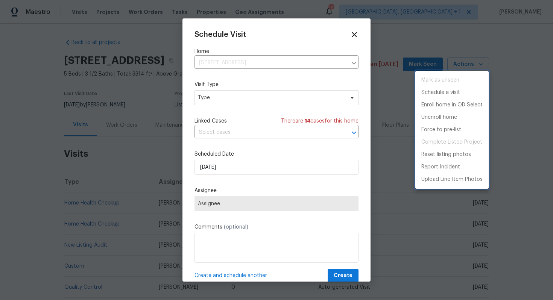
click at [229, 96] on div at bounding box center [276, 150] width 553 height 300
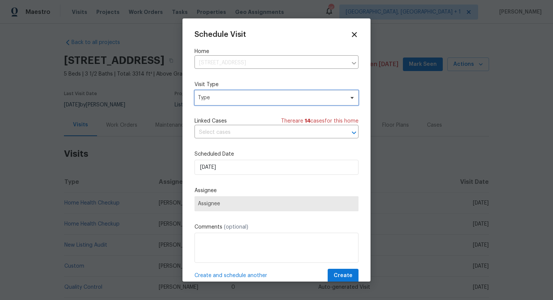
click at [215, 97] on span "Type" at bounding box center [271, 98] width 146 height 8
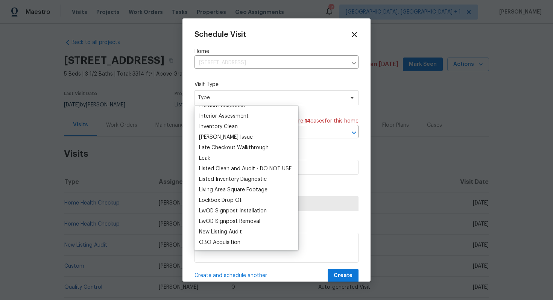
scroll to position [304, 0]
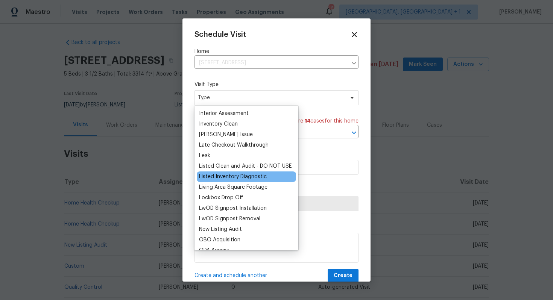
click at [224, 179] on div "Listed Inventory Diagnostic" at bounding box center [233, 177] width 68 height 8
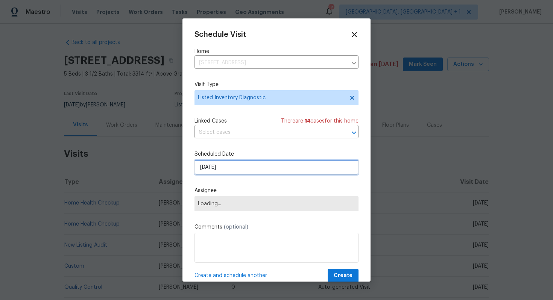
click at [254, 167] on input "[DATE]" at bounding box center [276, 167] width 164 height 15
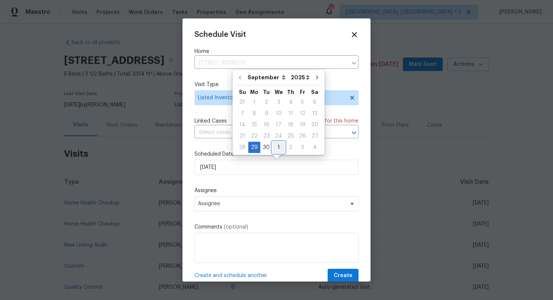
click at [279, 144] on div "1" at bounding box center [278, 147] width 12 height 11
type input "[DATE]"
select select "9"
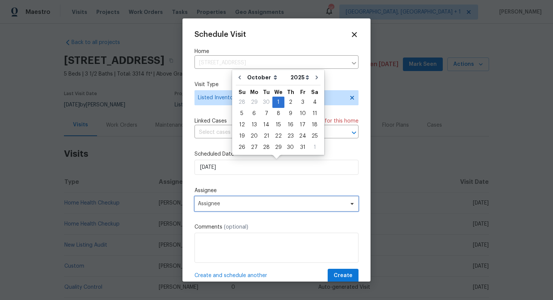
click at [254, 202] on span "Assignee" at bounding box center [271, 204] width 147 height 6
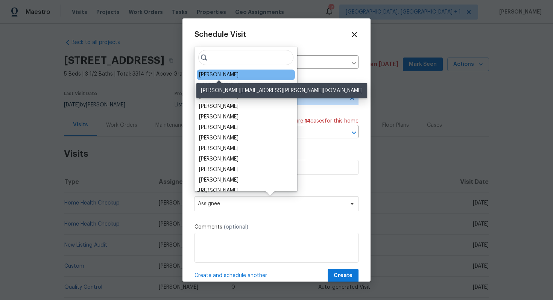
click at [221, 76] on div "[PERSON_NAME]" at bounding box center [218, 75] width 39 height 8
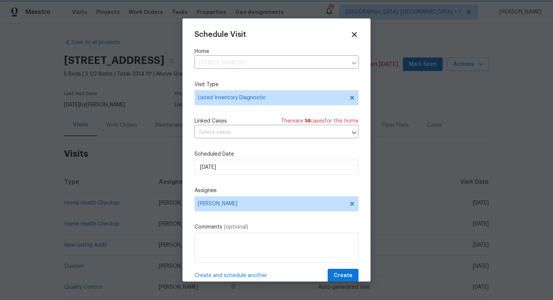
scroll to position [14, 0]
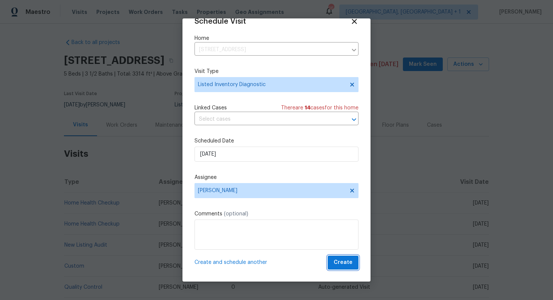
click at [339, 261] on span "Create" at bounding box center [343, 262] width 19 height 9
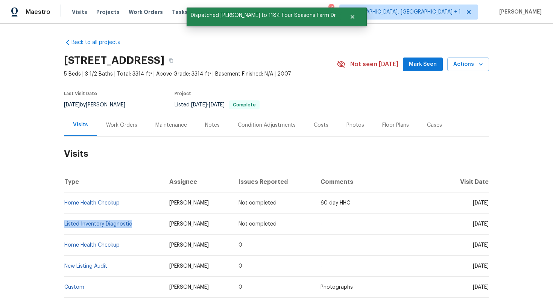
drag, startPoint x: 132, startPoint y: 225, endPoint x: 64, endPoint y: 225, distance: 67.7
click at [64, 225] on td "Listed Inventory Diagnostic" at bounding box center [113, 224] width 99 height 21
copy link "Listed Inventory Diagnostic"
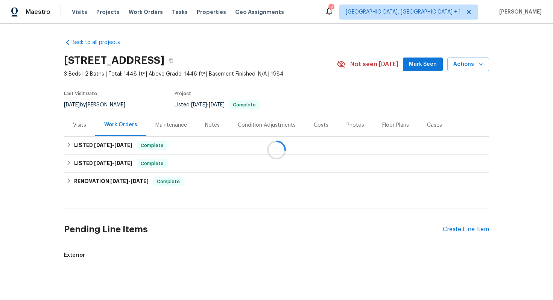
click at [70, 126] on div "Visits" at bounding box center [79, 125] width 31 height 22
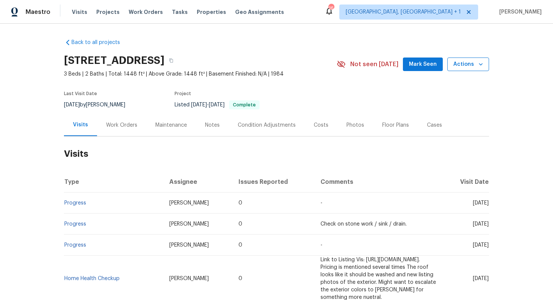
click at [466, 62] on span "Actions" at bounding box center [468, 64] width 30 height 9
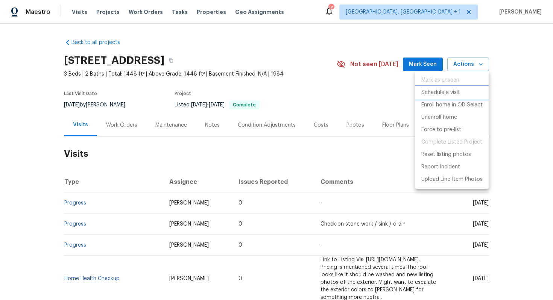
click at [442, 93] on p "Schedule a visit" at bounding box center [440, 93] width 39 height 8
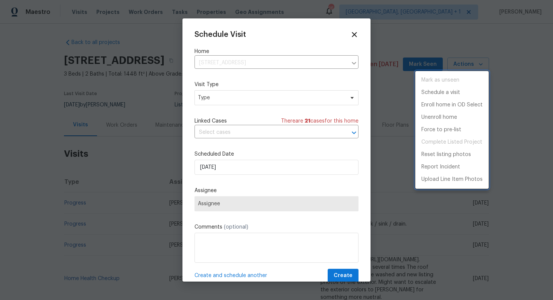
click at [208, 92] on div at bounding box center [276, 150] width 553 height 300
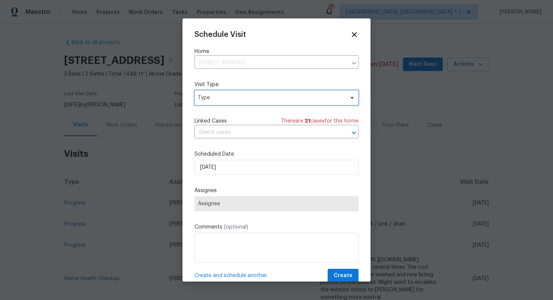
click at [211, 100] on span "Type" at bounding box center [271, 98] width 146 height 8
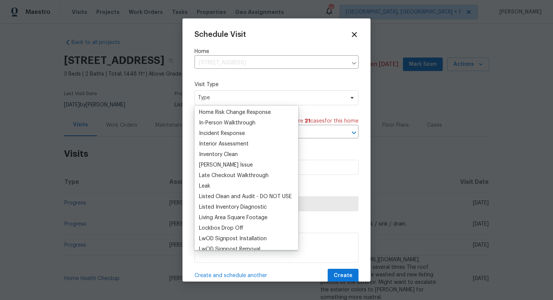
scroll to position [285, 0]
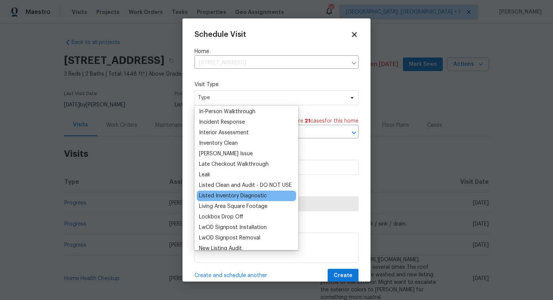
click at [220, 195] on div "Listed Inventory Diagnostic" at bounding box center [233, 196] width 68 height 8
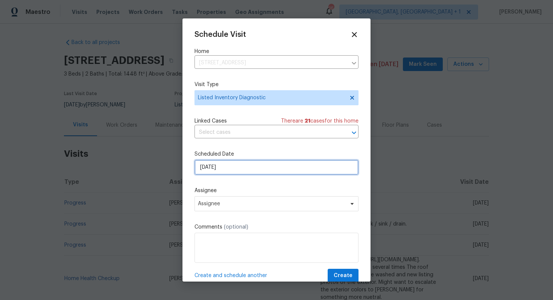
click at [235, 165] on input "[DATE]" at bounding box center [276, 167] width 164 height 15
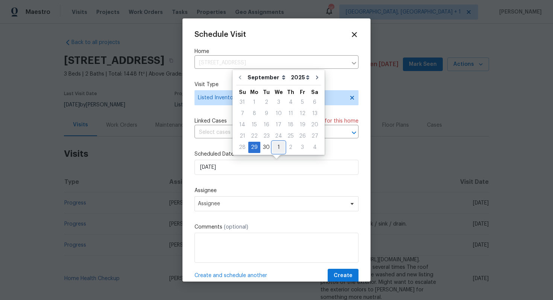
click at [280, 144] on div "1" at bounding box center [278, 147] width 12 height 11
type input "[DATE]"
select select "9"
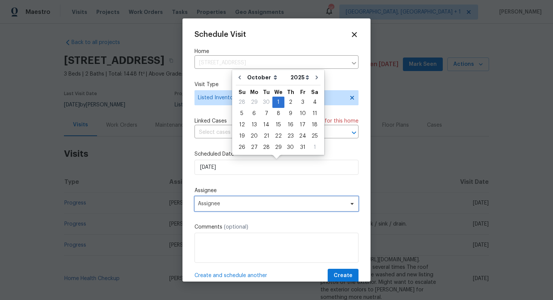
click at [240, 204] on span "Assignee" at bounding box center [271, 204] width 147 height 6
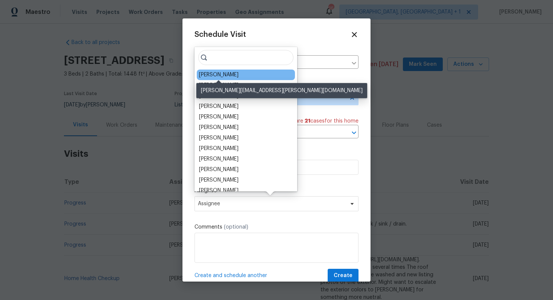
click at [216, 74] on div "[PERSON_NAME]" at bounding box center [218, 75] width 39 height 8
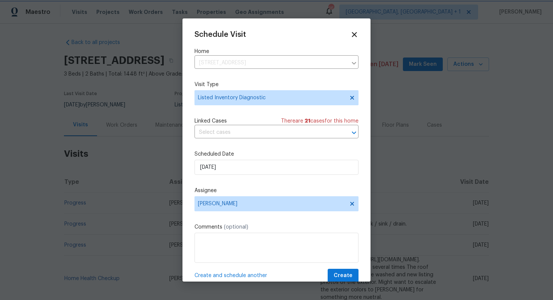
scroll to position [14, 0]
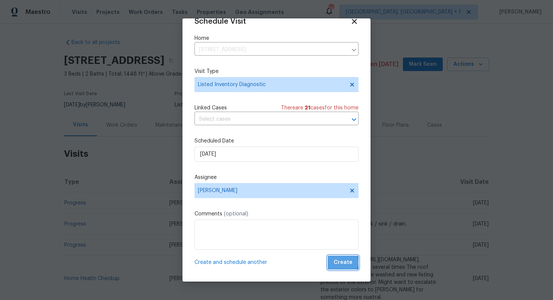
click at [341, 262] on span "Create" at bounding box center [343, 262] width 19 height 9
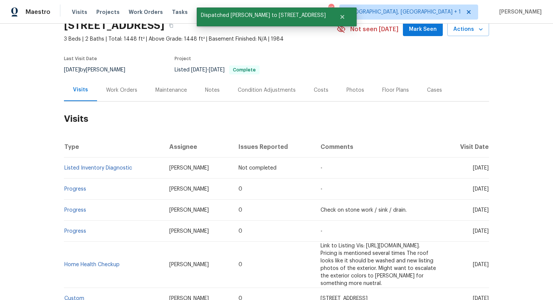
scroll to position [41, 0]
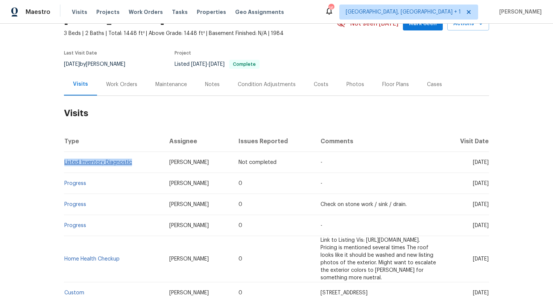
drag, startPoint x: 132, startPoint y: 163, endPoint x: 64, endPoint y: 162, distance: 68.5
click at [64, 162] on td "Listed Inventory Diagnostic" at bounding box center [113, 162] width 99 height 21
copy link "Listed Inventory Diagnostic"
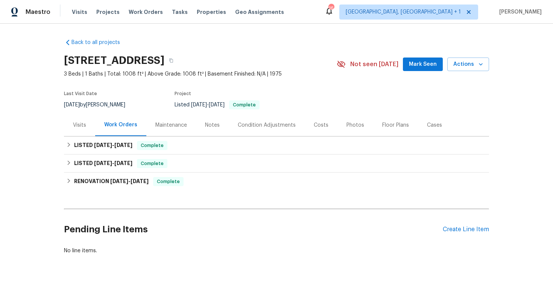
click at [74, 117] on div "Visits" at bounding box center [79, 125] width 31 height 22
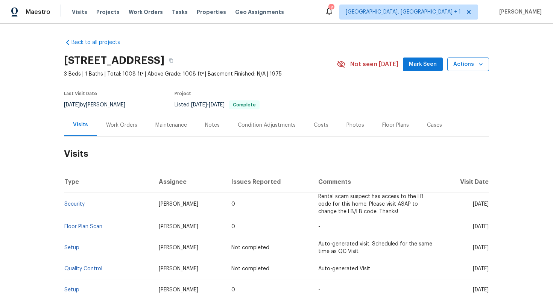
click at [468, 67] on span "Actions" at bounding box center [468, 64] width 30 height 9
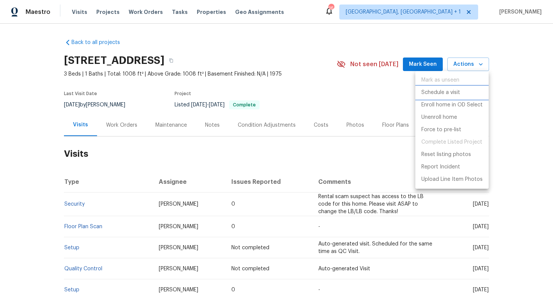
click at [445, 92] on p "Schedule a visit" at bounding box center [440, 93] width 39 height 8
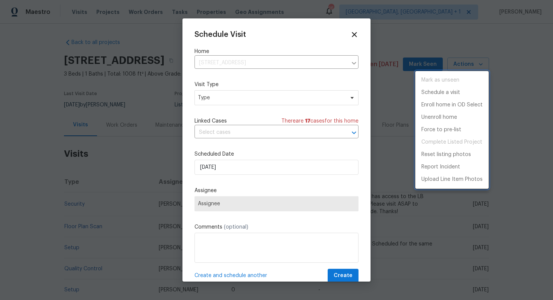
click at [256, 100] on div at bounding box center [276, 150] width 553 height 300
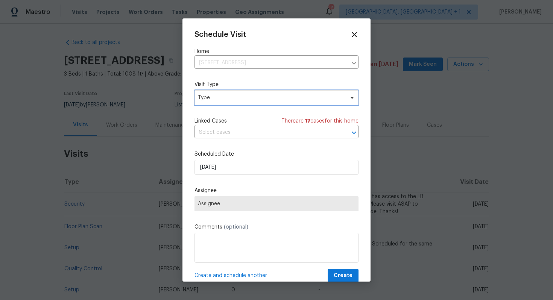
click at [217, 99] on span "Type" at bounding box center [271, 98] width 146 height 8
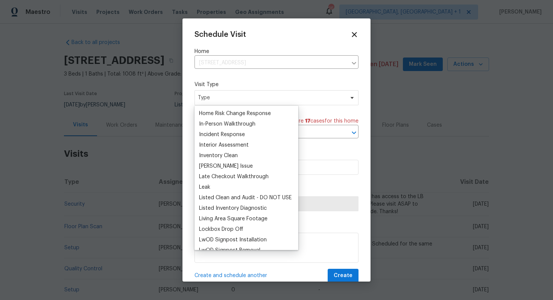
scroll to position [273, 0]
click at [227, 205] on div "Listed Inventory Diagnostic" at bounding box center [233, 208] width 68 height 8
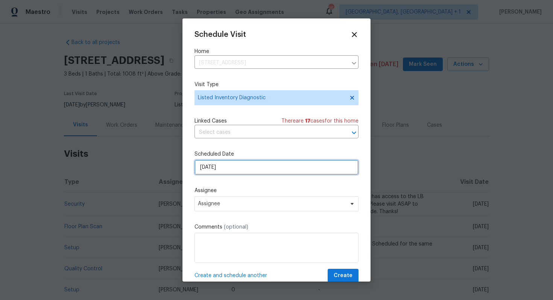
click at [256, 167] on input "[DATE]" at bounding box center [276, 167] width 164 height 15
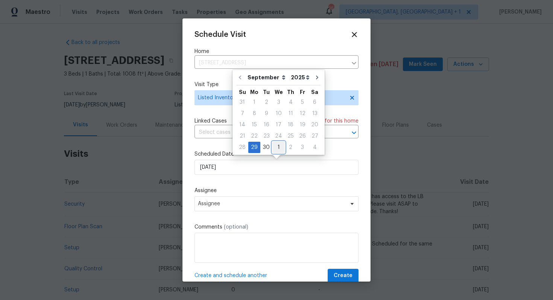
click at [278, 148] on div "1" at bounding box center [278, 147] width 12 height 11
type input "[DATE]"
select select "9"
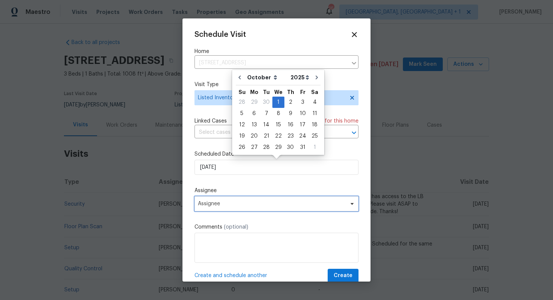
click at [250, 204] on span "Assignee" at bounding box center [271, 204] width 147 height 6
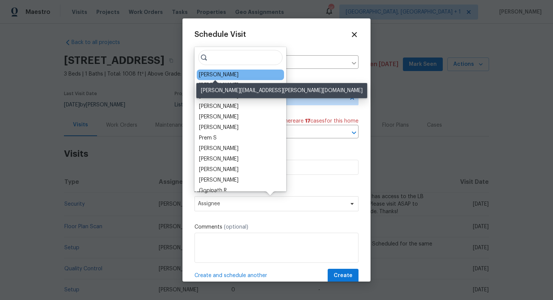
click at [215, 76] on div "[PERSON_NAME]" at bounding box center [218, 75] width 39 height 8
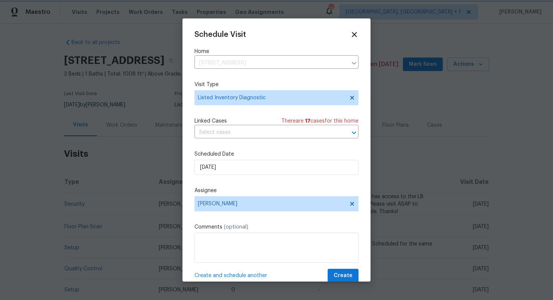
scroll to position [14, 0]
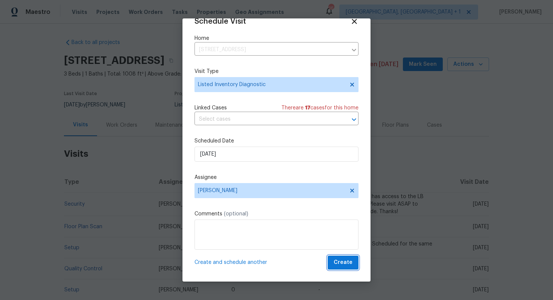
click at [342, 260] on span "Create" at bounding box center [343, 262] width 19 height 9
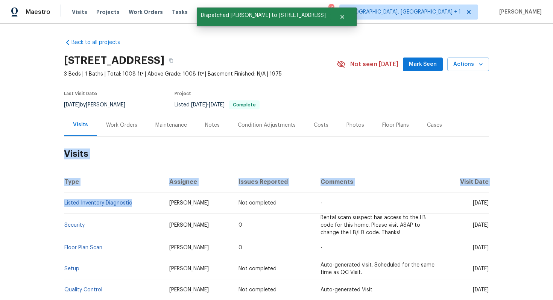
drag, startPoint x: 133, startPoint y: 203, endPoint x: 64, endPoint y: 203, distance: 69.6
click at [64, 203] on div "Back to all projects [STREET_ADDRESS] 3 Beds | 1 Baths | Total: 1008 ft² | Abov…" at bounding box center [276, 162] width 553 height 276
click at [109, 187] on th "Type" at bounding box center [113, 182] width 99 height 21
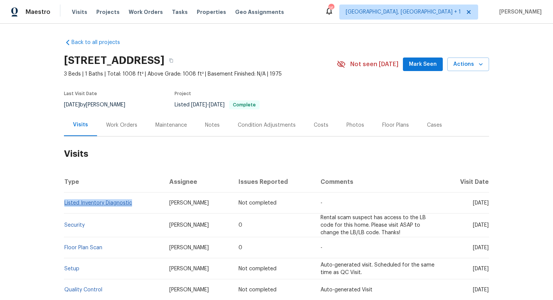
drag, startPoint x: 132, startPoint y: 202, endPoint x: 64, endPoint y: 202, distance: 68.1
click at [64, 202] on td "Listed Inventory Diagnostic" at bounding box center [113, 203] width 99 height 21
copy link "Listed Inventory Diagnostic"
